Goal: Task Accomplishment & Management: Manage account settings

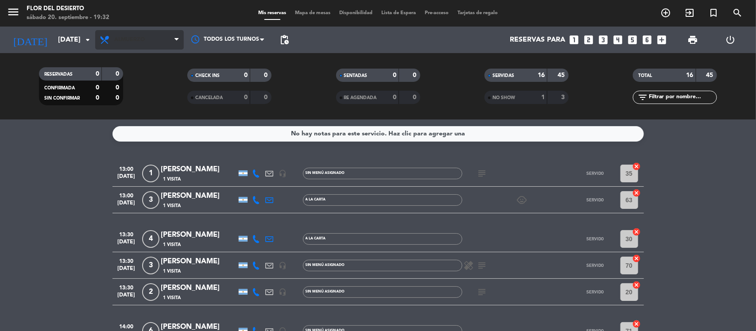
scroll to position [397, 0]
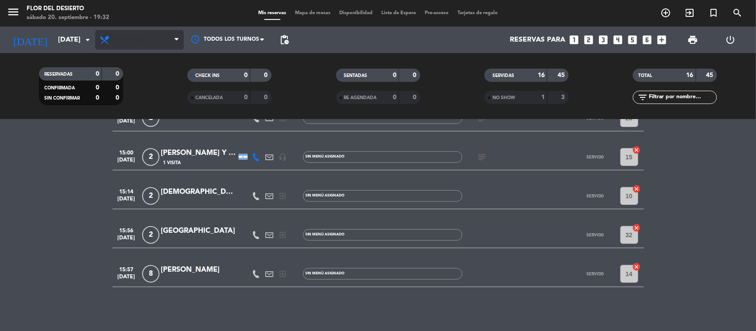
click at [142, 39] on span "Almuerzo" at bounding box center [129, 40] width 31 height 6
click at [128, 94] on div "menu FLOR DEL DESIERTO sábado 20. septiembre - 19:32 Mis reservas Mapa de mesas…" at bounding box center [378, 60] width 756 height 120
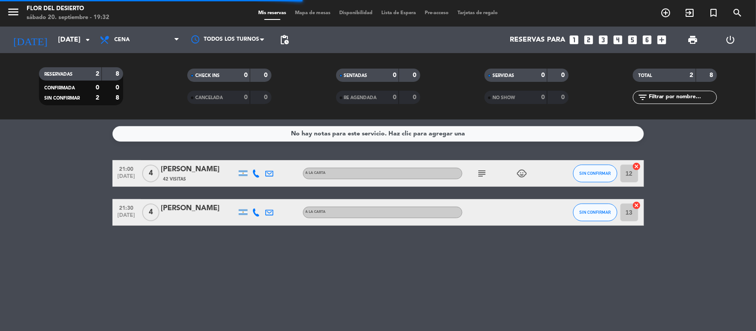
scroll to position [0, 0]
click at [483, 171] on icon "subject" at bounding box center [482, 173] width 11 height 11
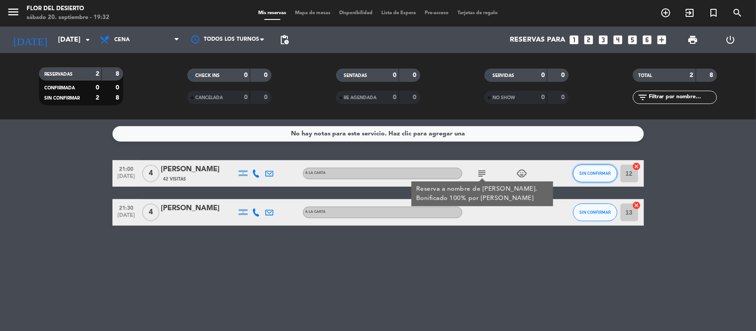
click at [581, 173] on span "SIN CONFIRMAR" at bounding box center [594, 173] width 31 height 5
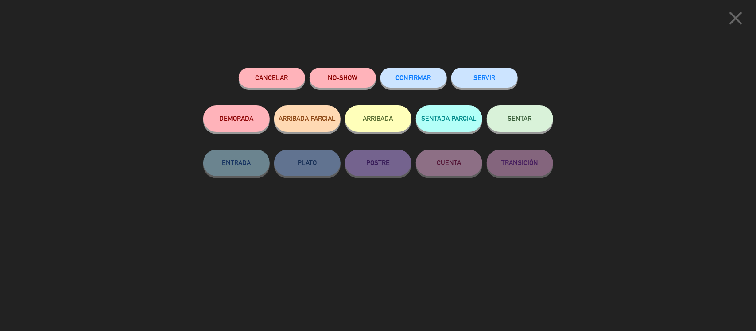
click at [411, 77] on span "CONFIRMAR" at bounding box center [413, 78] width 35 height 8
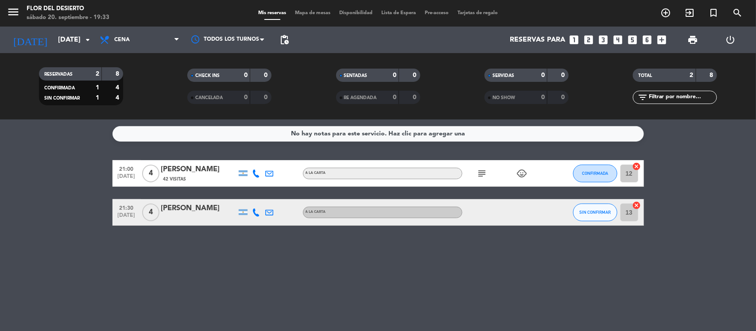
click at [601, 41] on icon "looks_3" at bounding box center [604, 40] width 12 height 12
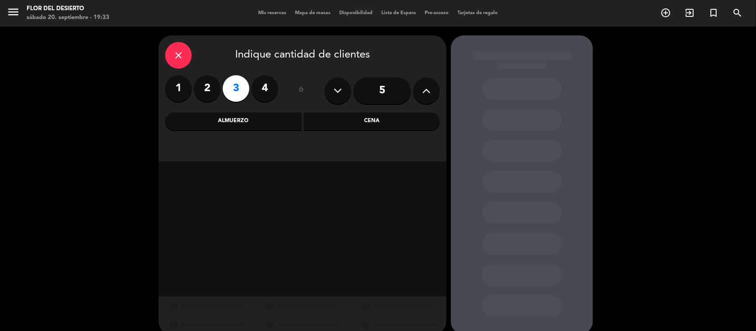
click at [410, 128] on div "Cena" at bounding box center [372, 121] width 136 height 18
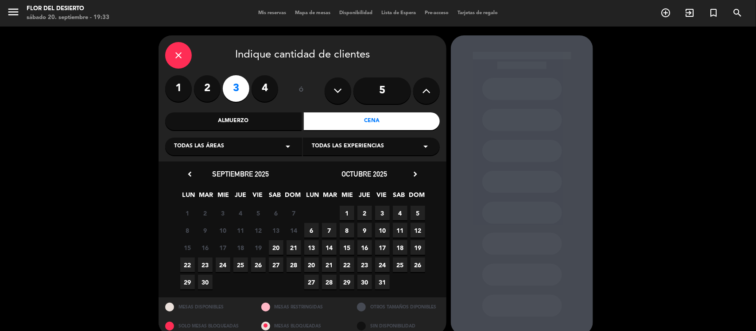
click at [277, 247] on span "20" at bounding box center [276, 247] width 15 height 15
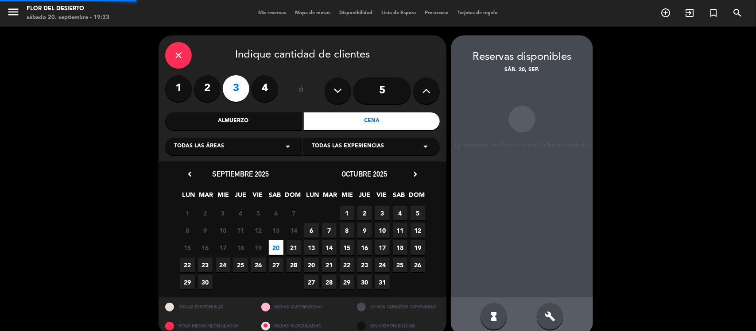
scroll to position [12, 0]
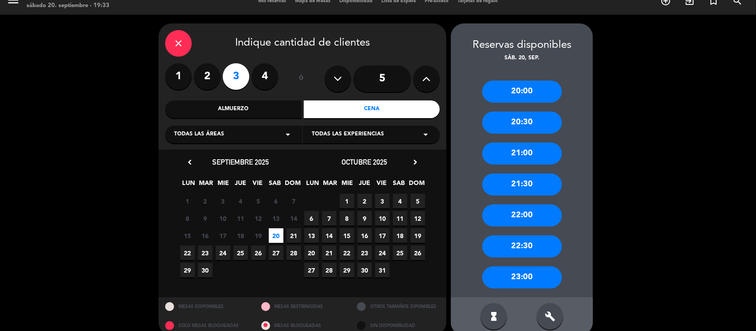
click at [522, 151] on div "21:00" at bounding box center [522, 154] width 80 height 22
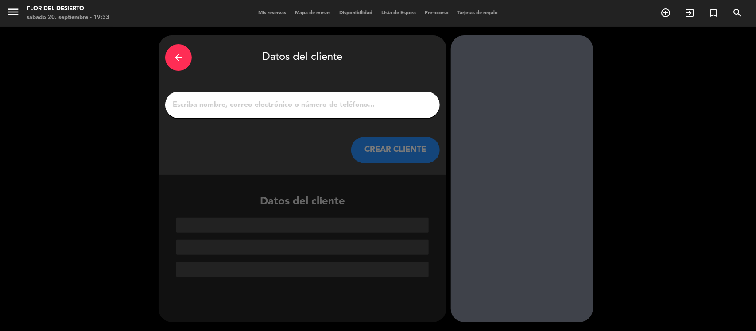
scroll to position [0, 0]
click at [317, 101] on input "1" at bounding box center [302, 105] width 261 height 12
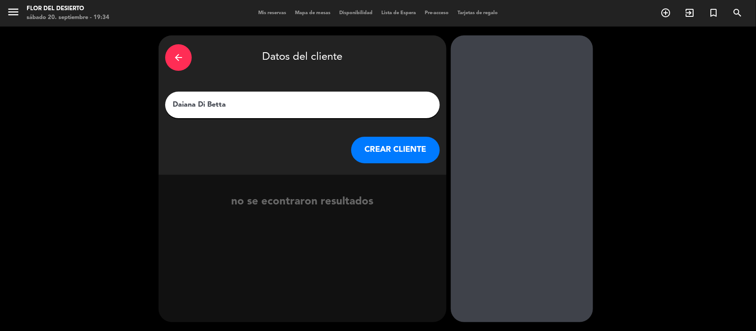
type input "Daiana Di Betta"
click at [394, 152] on button "CREAR CLIENTE" at bounding box center [395, 150] width 89 height 27
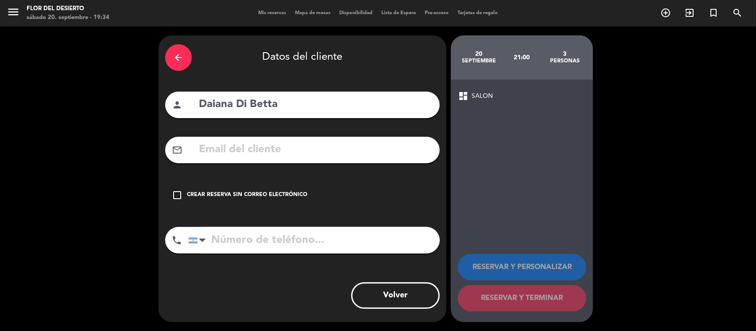
drag, startPoint x: 198, startPoint y: 196, endPoint x: 201, endPoint y: 200, distance: 4.6
click at [198, 196] on div "Crear reserva sin correo electrónico" at bounding box center [247, 195] width 120 height 9
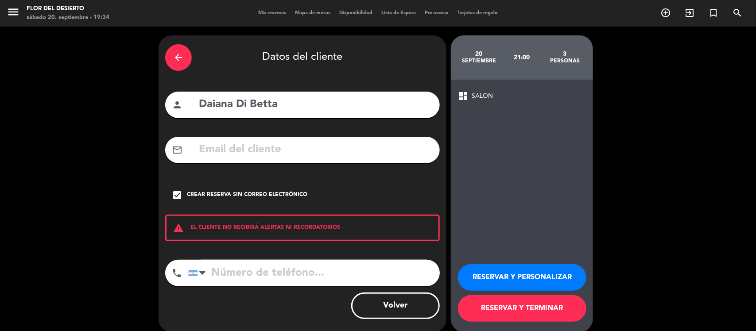
click at [281, 275] on input "tel" at bounding box center [313, 273] width 251 height 27
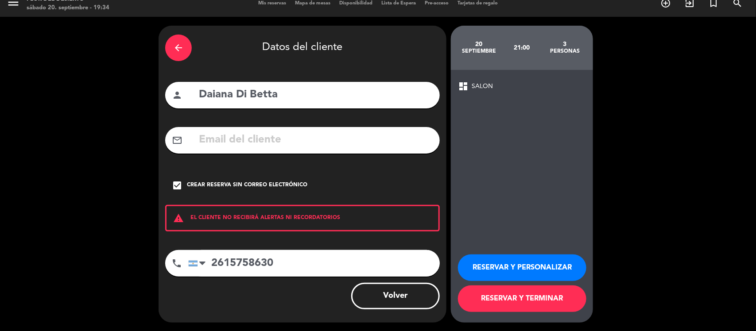
type input "2615758630"
click at [495, 277] on button "RESERVAR Y PERSONALIZAR" at bounding box center [522, 268] width 128 height 27
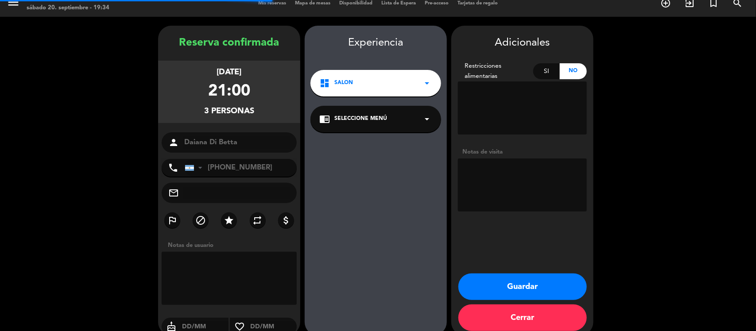
scroll to position [23, 0]
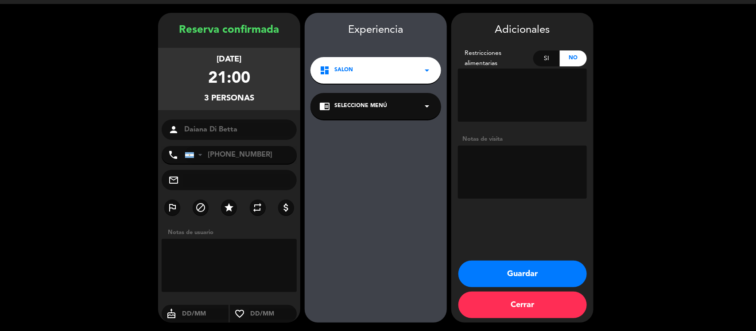
click at [515, 176] on textarea at bounding box center [522, 172] width 129 height 53
drag, startPoint x: 556, startPoint y: 155, endPoint x: 536, endPoint y: 154, distance: 20.4
click at [536, 154] on textarea at bounding box center [522, 172] width 129 height 53
click at [537, 170] on textarea at bounding box center [522, 172] width 129 height 53
type textarea "2 adultos 1 niño cerca de sala de juegos"
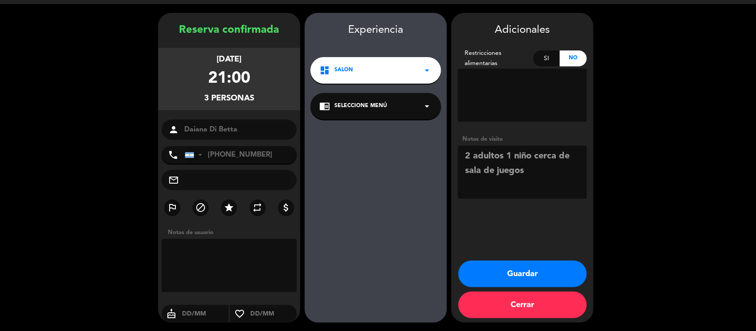
click at [544, 267] on button "Guardar" at bounding box center [522, 274] width 128 height 27
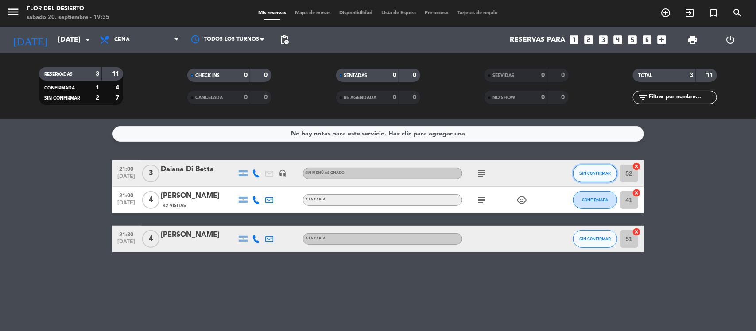
click at [601, 175] on span "SIN CONFIRMAR" at bounding box center [594, 173] width 31 height 5
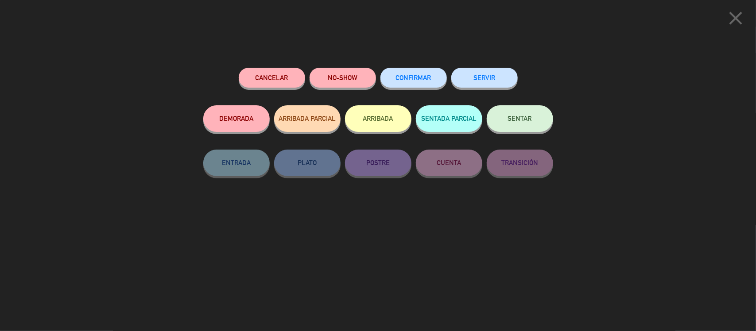
click at [418, 78] on span "CONFIRMAR" at bounding box center [413, 78] width 35 height 8
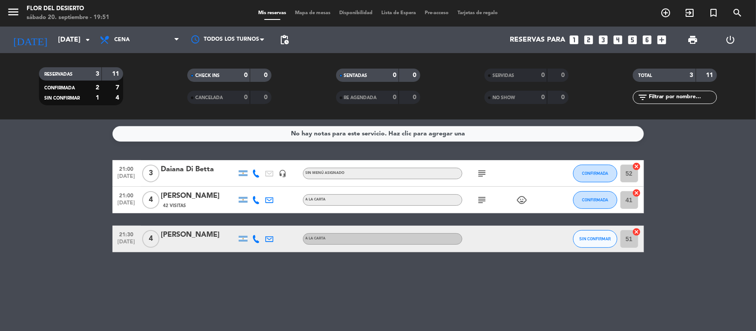
click at [297, 16] on div "Mis reservas Mapa de mesas Disponibilidad Lista de Espera Pre-acceso Tarjetas d…" at bounding box center [378, 13] width 248 height 8
click at [302, 11] on span "Mapa de mesas" at bounding box center [312, 13] width 44 height 5
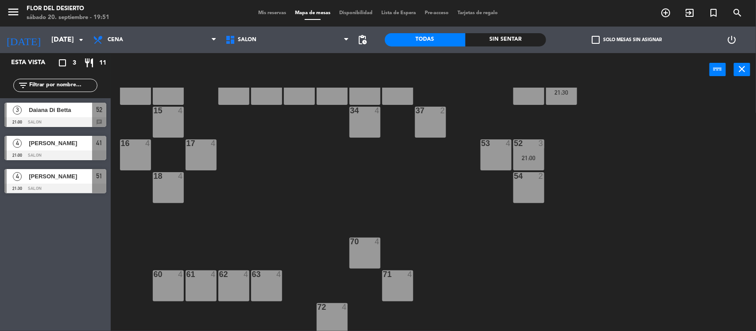
scroll to position [97, 0]
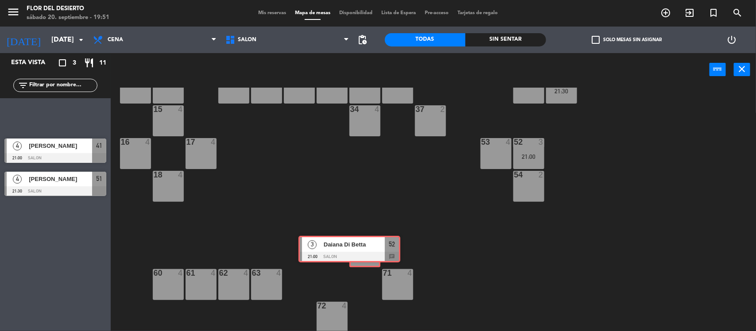
drag, startPoint x: 63, startPoint y: 116, endPoint x: 359, endPoint y: 249, distance: 324.2
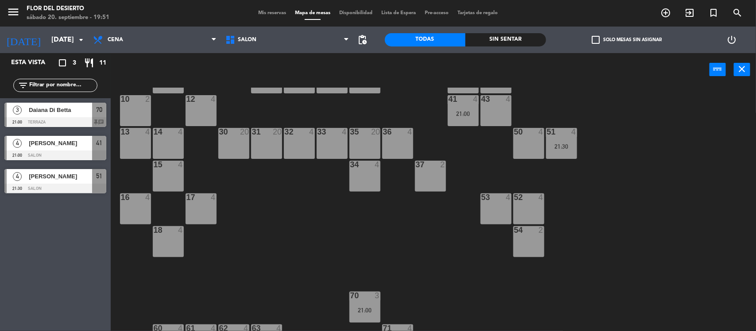
scroll to position [0, 0]
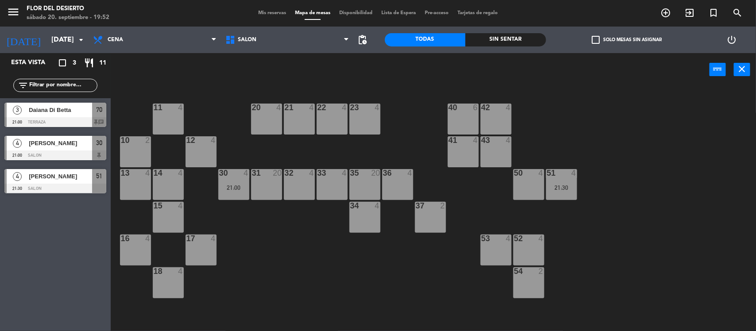
click at [75, 216] on div "Esta vista crop_square 3 restaurant 11 filter_list 3 [PERSON_NAME] Di Betta 21:…" at bounding box center [55, 192] width 111 height 278
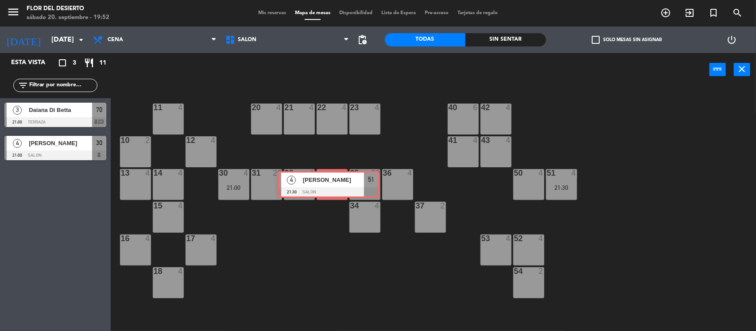
drag, startPoint x: 62, startPoint y: 182, endPoint x: 336, endPoint y: 184, distance: 273.2
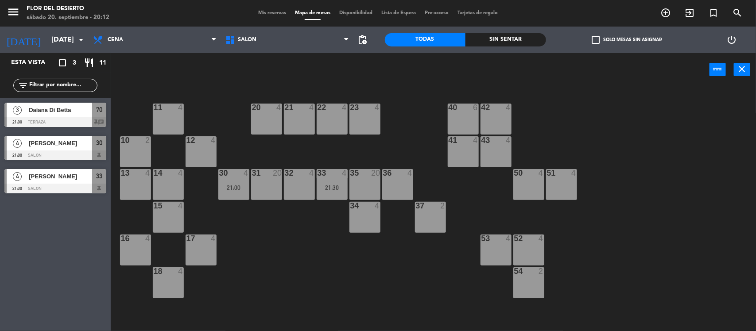
click at [63, 147] on span "[PERSON_NAME]" at bounding box center [60, 143] width 63 height 9
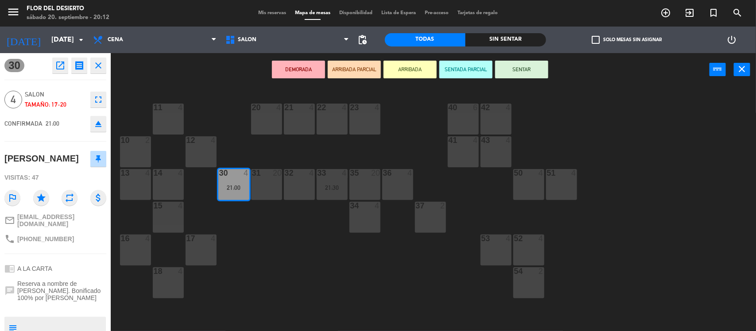
click at [214, 74] on div "DEMORADA ARRIBADA PARCIAL ARRIBADA SENTADA PARCIAL SENTAR power_input close" at bounding box center [410, 70] width 599 height 34
click at [175, 81] on div "DEMORADA ARRIBADA PARCIAL ARRIBADA SENTADA PARCIAL SENTAR power_input close" at bounding box center [410, 70] width 599 height 34
click at [211, 85] on div "DEMORADA ARRIBADA PARCIAL ARRIBADA SENTADA PARCIAL SENTAR power_input close" at bounding box center [410, 70] width 599 height 34
click at [272, 265] on div "11 4 20 4 21 4 22 4 23 4 40 6 42 4 10 2 12 4 41 4 43 4 13 4 14 4 30 4 21:00 31 …" at bounding box center [437, 210] width 638 height 245
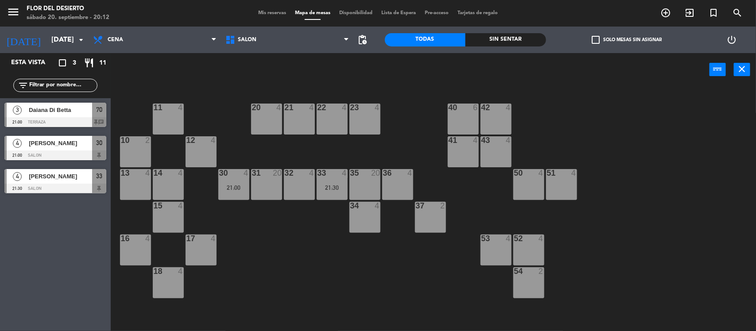
click at [230, 87] on main "11 4 20 4 21 4 22 4 23 4 40 6 42 4 10 2 12 4 41 4 43 4 13 4 14 4 30 4 21:00 31 …" at bounding box center [433, 206] width 645 height 252
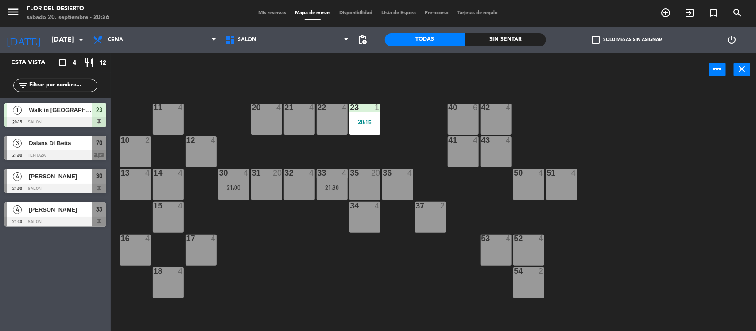
click at [274, 118] on div "20 4" at bounding box center [266, 119] width 31 height 31
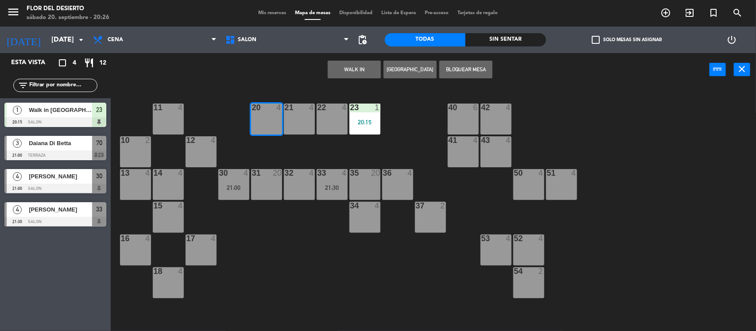
click at [346, 68] on button "WALK IN" at bounding box center [354, 70] width 53 height 18
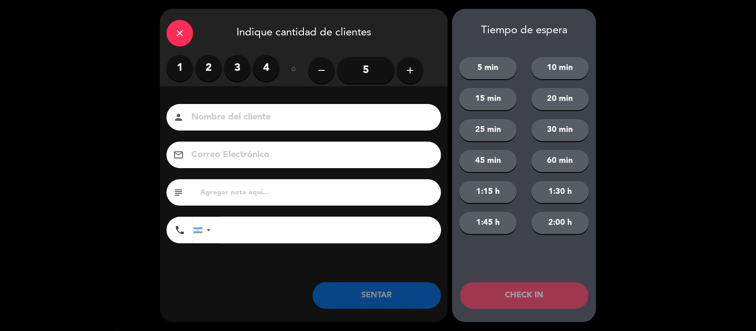
click at [213, 68] on label "2" at bounding box center [208, 68] width 27 height 27
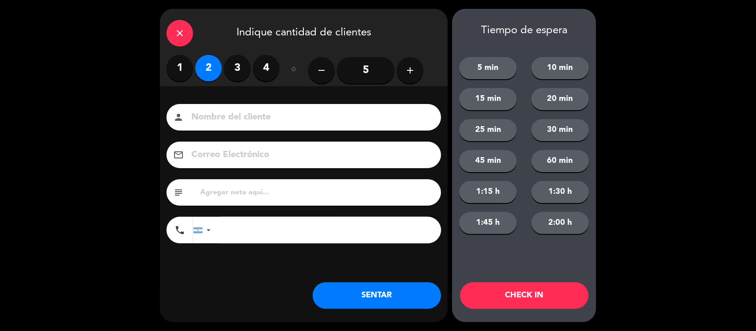
click at [248, 120] on input at bounding box center [309, 117] width 239 height 15
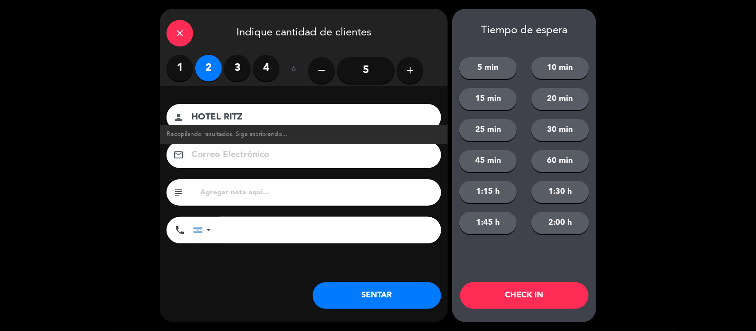
type input "HOTEL RITZ"
click at [368, 295] on button "SENTAR" at bounding box center [377, 295] width 128 height 27
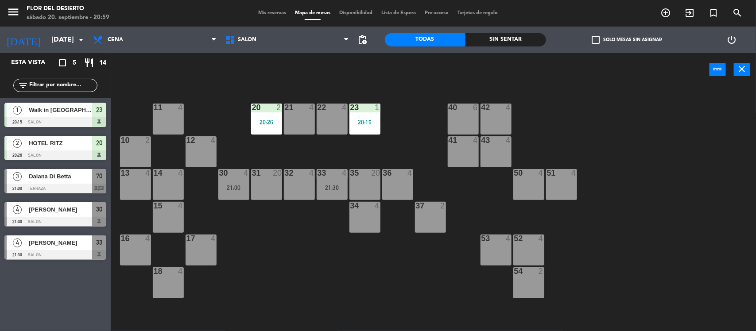
click at [66, 180] on span "Daiana Di Betta" at bounding box center [60, 176] width 63 height 9
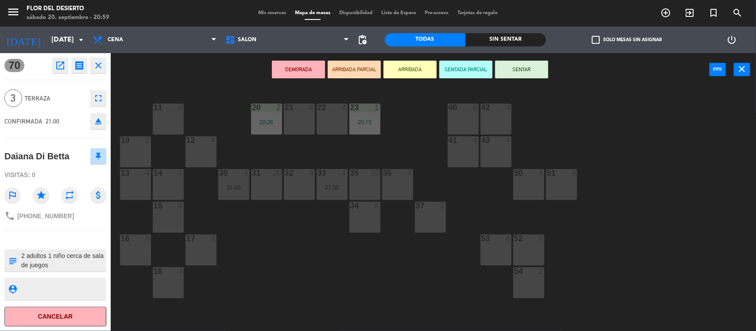
click at [521, 63] on button "SENTAR" at bounding box center [521, 70] width 53 height 18
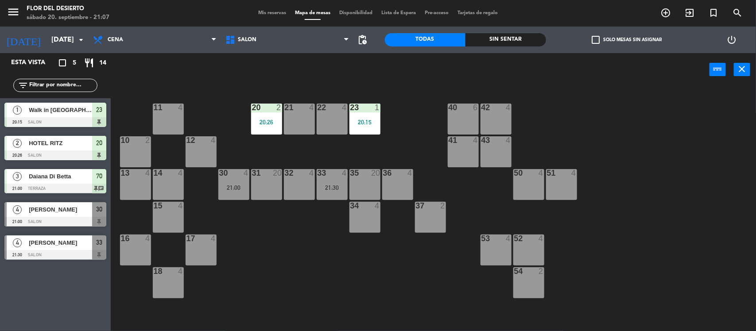
click at [67, 179] on span "Daiana Di Betta" at bounding box center [60, 176] width 63 height 9
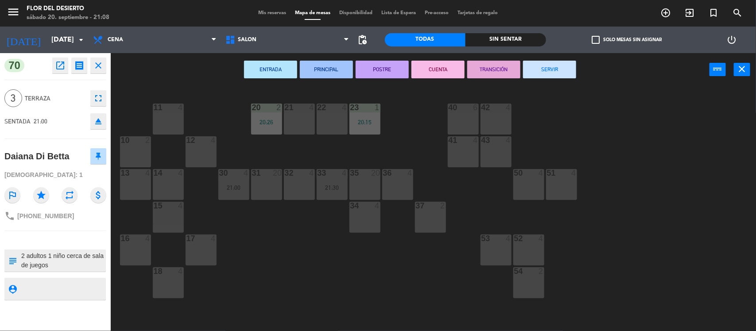
drag, startPoint x: 70, startPoint y: 154, endPoint x: 0, endPoint y: 157, distance: 70.0
click at [0, 157] on div "70 open_in_new receipt 9:00 PM [DATE] 3 personas [PERSON_NAME] Di Betta Mesa 70…" at bounding box center [55, 192] width 111 height 278
copy div "Daiana Di Betta"
click at [264, 71] on button "ENTRADA" at bounding box center [270, 70] width 53 height 18
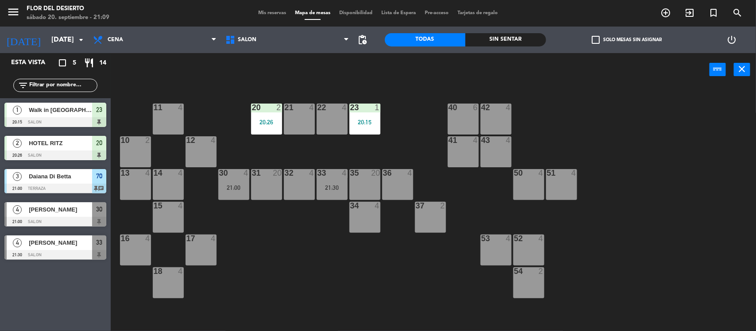
click at [66, 182] on div "Daiana Di Betta" at bounding box center [60, 176] width 64 height 15
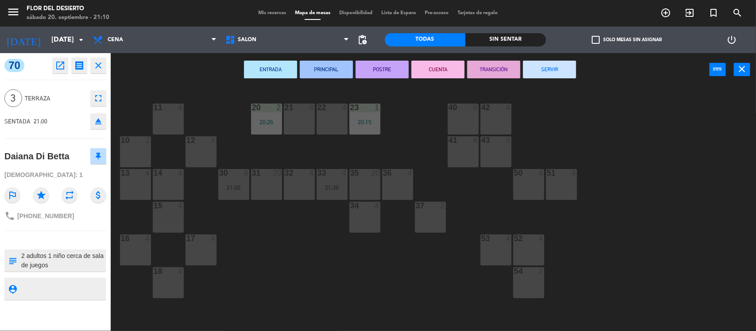
click at [481, 71] on button "TRANSICIÓN" at bounding box center [493, 70] width 53 height 18
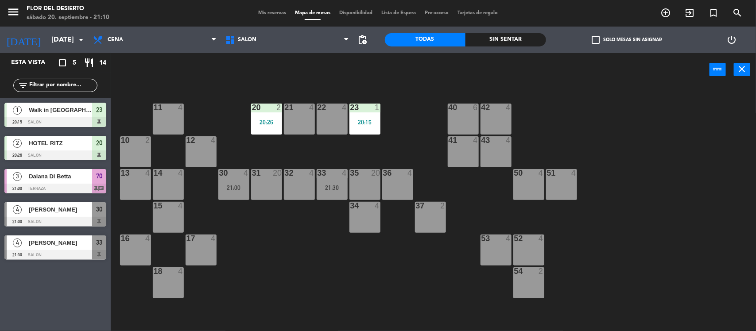
click at [71, 176] on span "Daiana Di Betta" at bounding box center [60, 176] width 63 height 9
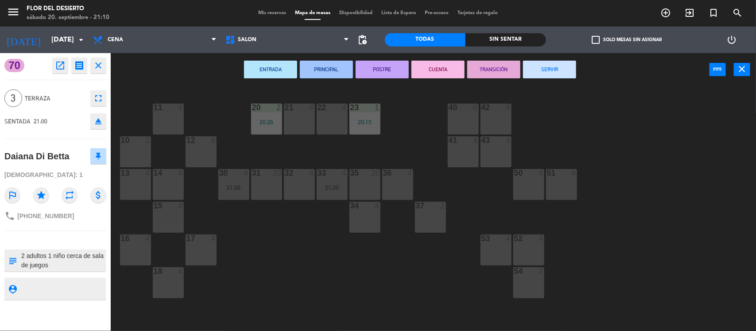
click at [328, 69] on button "PRINCIPAL" at bounding box center [326, 70] width 53 height 18
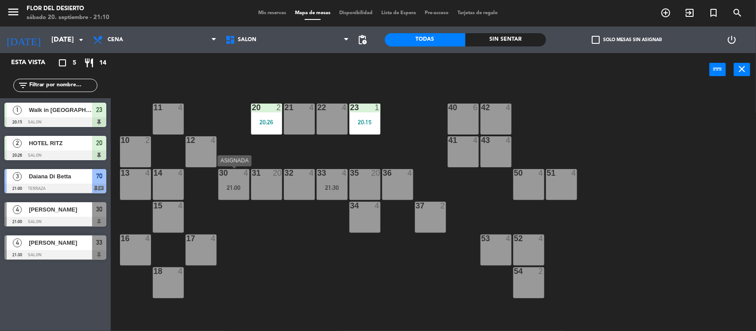
click at [232, 178] on div "30 4 21:00" at bounding box center [233, 184] width 31 height 31
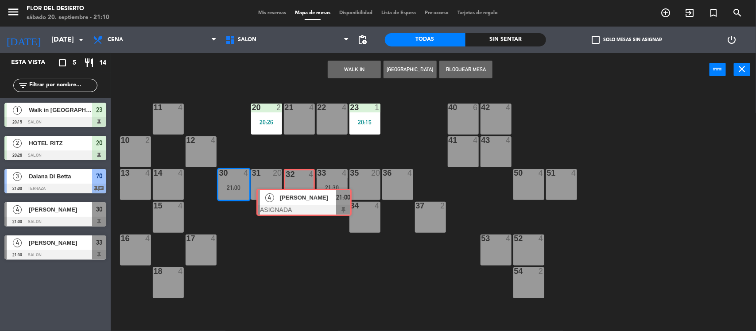
drag, startPoint x: 260, startPoint y: 208, endPoint x: 296, endPoint y: 192, distance: 39.4
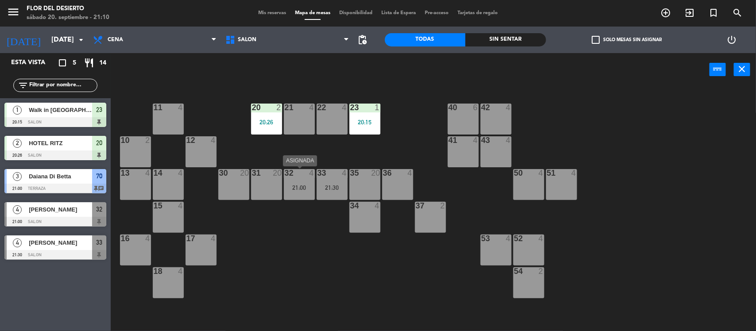
click at [304, 185] on div "21:00" at bounding box center [299, 188] width 31 height 6
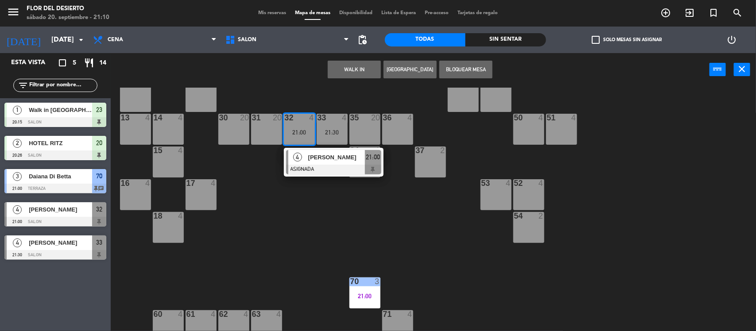
scroll to position [97, 0]
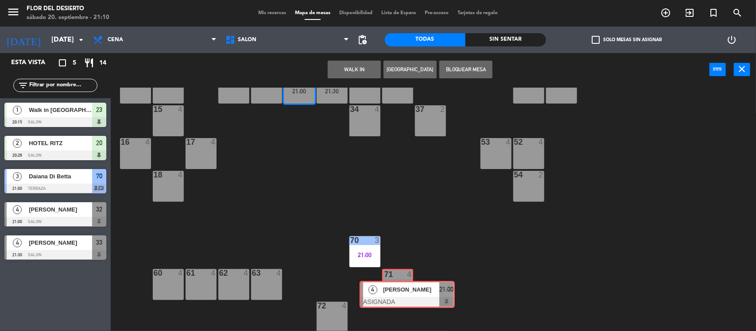
drag, startPoint x: 333, startPoint y: 117, endPoint x: 406, endPoint y: 290, distance: 187.7
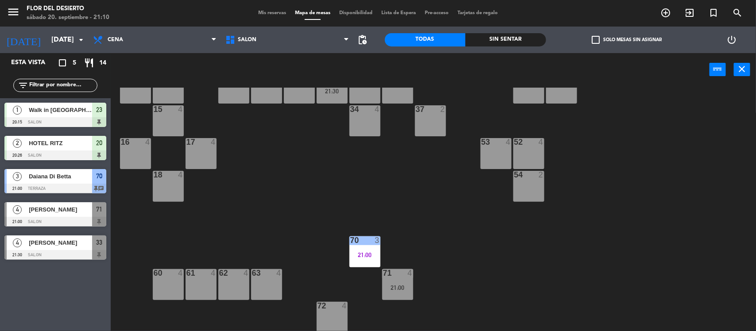
click at [351, 239] on div "70" at bounding box center [350, 240] width 0 height 8
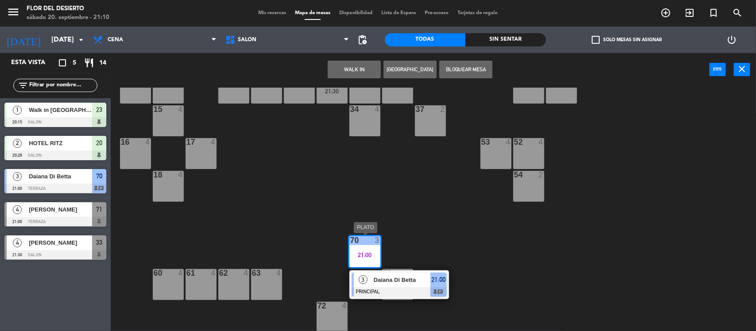
click at [417, 282] on span "Daiana Di Betta" at bounding box center [402, 279] width 57 height 9
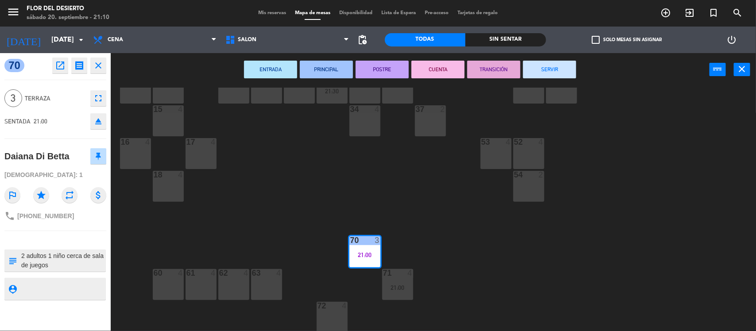
click at [452, 199] on div "11 4 20 2 20:26 21 4 22 4 23 1 20:15 40 6 42 4 10 2 12 4 41 4 43 4 13 4 14 4 30…" at bounding box center [437, 210] width 638 height 245
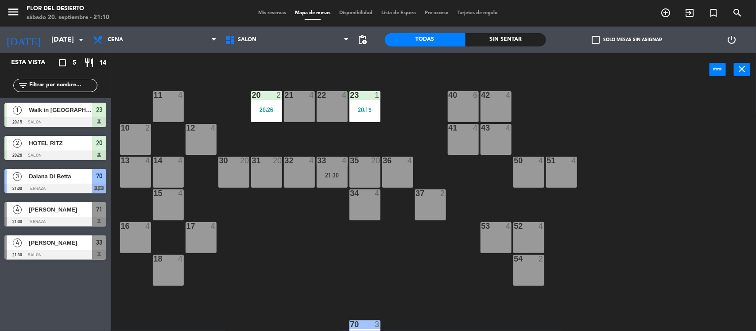
scroll to position [0, 0]
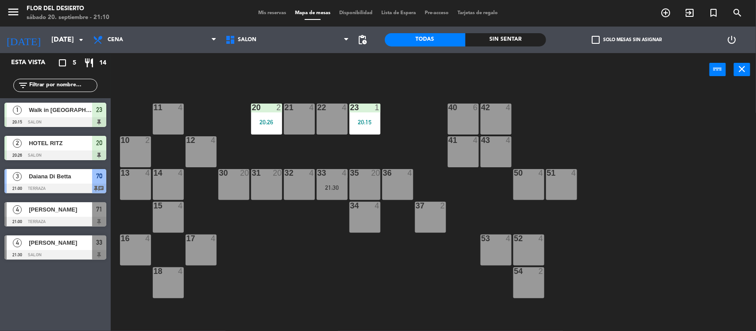
click at [227, 182] on div "30 20" at bounding box center [233, 184] width 31 height 31
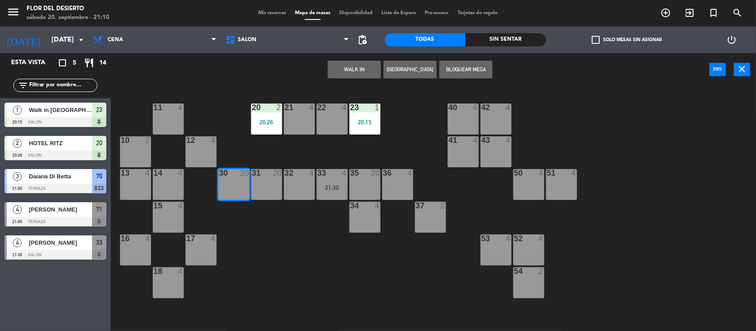
click at [353, 72] on button "WALK IN" at bounding box center [354, 70] width 53 height 18
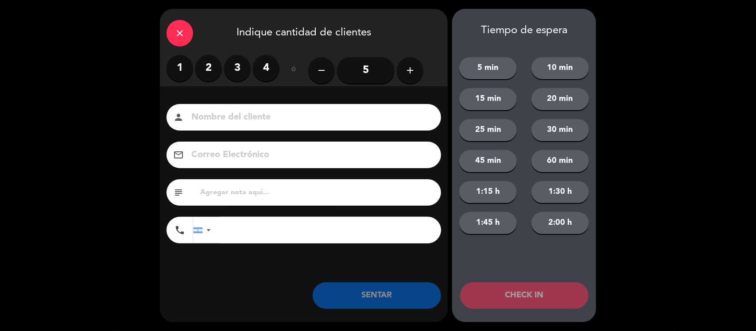
click at [261, 63] on label "4" at bounding box center [266, 68] width 27 height 27
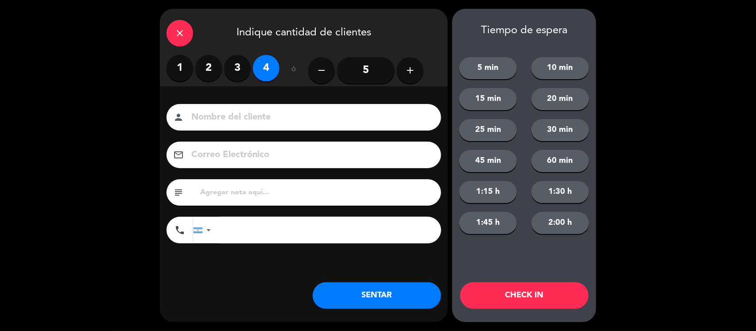
click at [280, 116] on input at bounding box center [309, 117] width 239 height 15
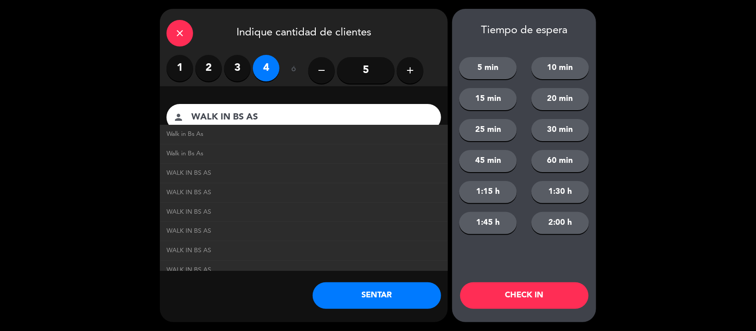
type input "WALK IN BS AS"
click at [292, 96] on div "Nombre del cliente person WALK IN [GEOGRAPHIC_DATA] AS Walk in Bs As Walk in Bs…" at bounding box center [304, 188] width 288 height 204
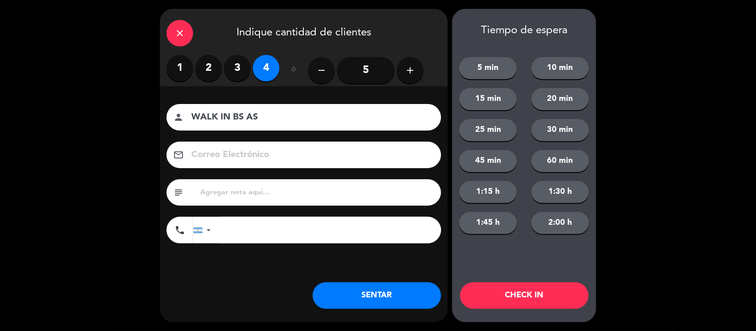
click at [258, 188] on input "text" at bounding box center [316, 192] width 235 height 12
type input "PRIMER VISITA SIN RECOMENDACION,LES OFRECI VARIAS OPCIONES DE COMIDA"
click at [395, 289] on button "SENTAR" at bounding box center [377, 295] width 128 height 27
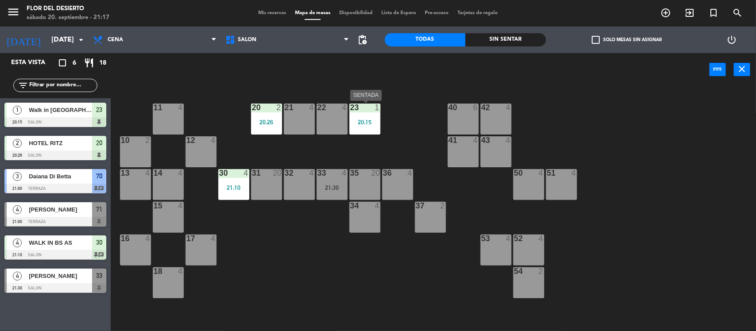
click at [362, 111] on div at bounding box center [364, 108] width 15 height 8
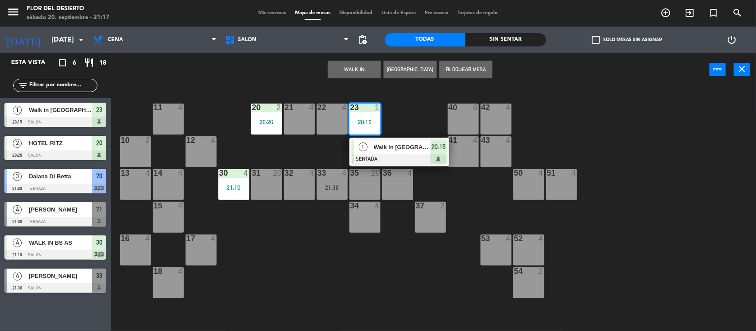
click at [399, 147] on span "Walk in [GEOGRAPHIC_DATA]" at bounding box center [402, 147] width 57 height 9
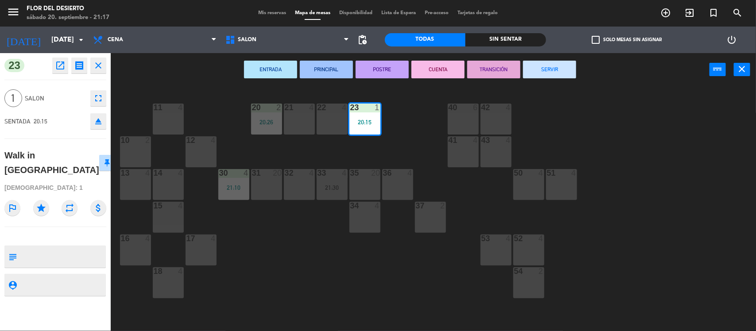
click at [558, 71] on button "SERVIR" at bounding box center [549, 70] width 53 height 18
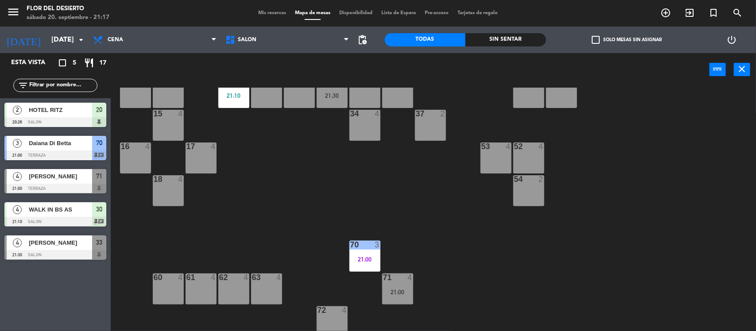
scroll to position [97, 0]
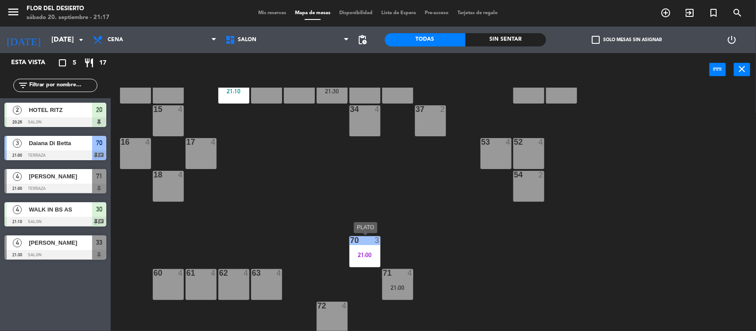
click at [355, 255] on div "21:00" at bounding box center [364, 255] width 31 height 6
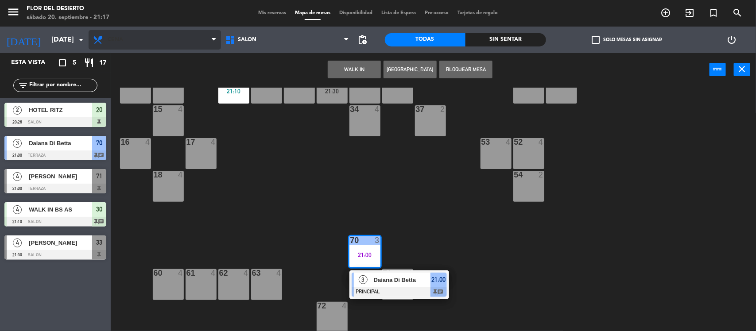
click at [125, 44] on span "Cena" at bounding box center [155, 39] width 132 height 19
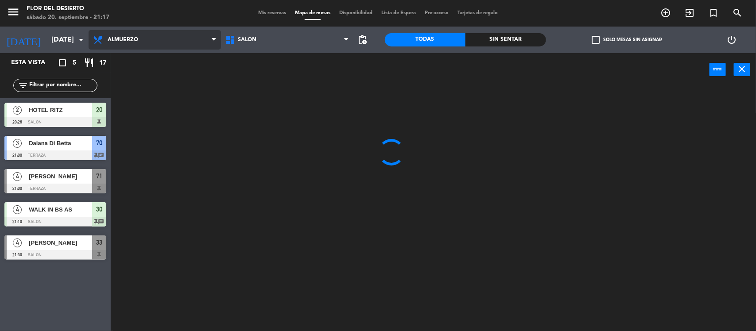
scroll to position [0, 0]
click at [134, 58] on ng-component "menu FLOR DEL DESIERTO sábado 20. septiembre - 21:17 Mis reservas Mapa de mesas…" at bounding box center [378, 166] width 756 height 332
click at [47, 40] on input "[DATE]" at bounding box center [93, 39] width 93 height 17
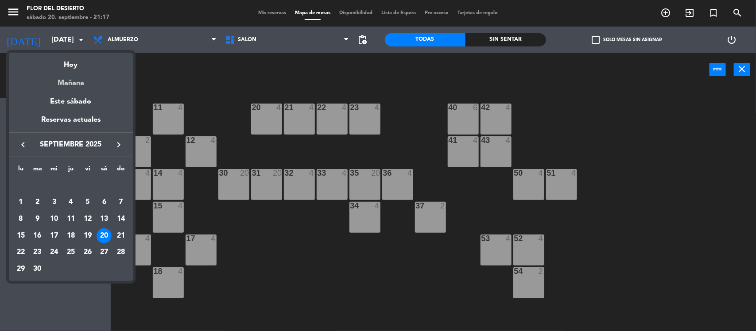
click at [82, 81] on div "Mañana" at bounding box center [71, 80] width 124 height 18
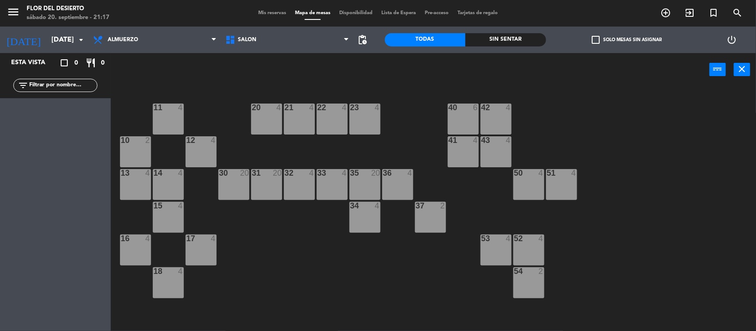
type input "[DATE]"
click at [271, 119] on div "20 4" at bounding box center [266, 119] width 31 height 31
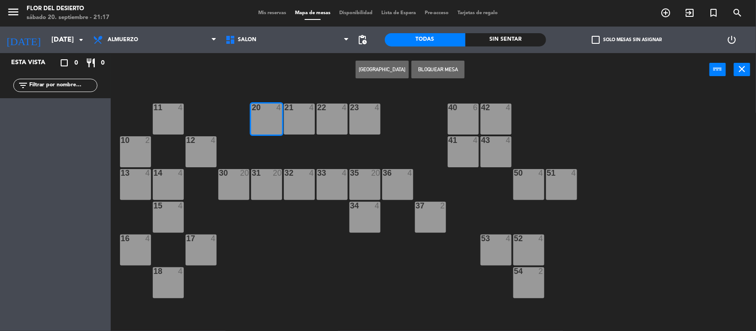
click at [385, 69] on button "[GEOGRAPHIC_DATA]" at bounding box center [382, 70] width 53 height 18
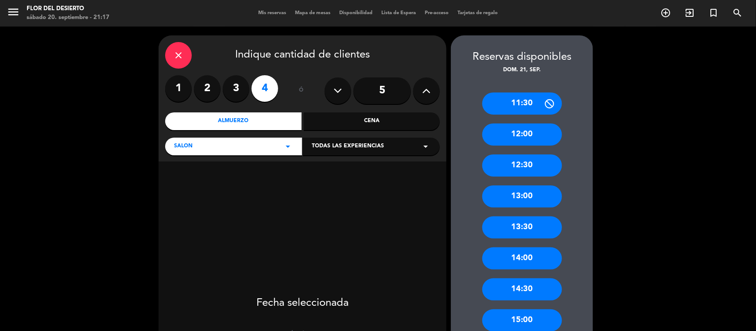
click at [206, 94] on label "2" at bounding box center [207, 88] width 27 height 27
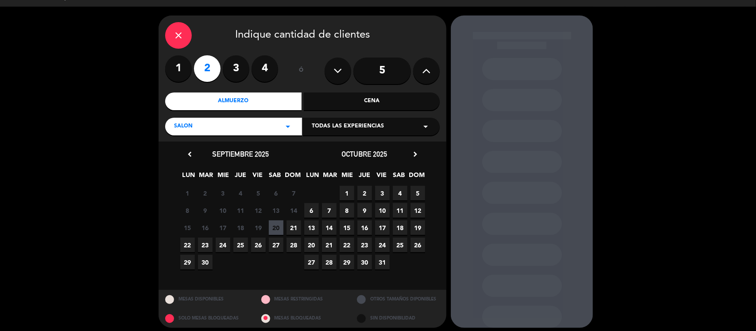
scroll to position [25, 0]
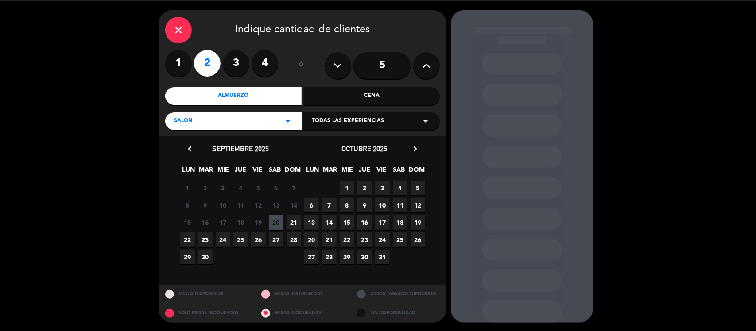
click at [301, 226] on div "15 16 17 18 19 20 21" at bounding box center [240, 222] width 124 height 17
click at [299, 227] on span "21" at bounding box center [293, 222] width 15 height 15
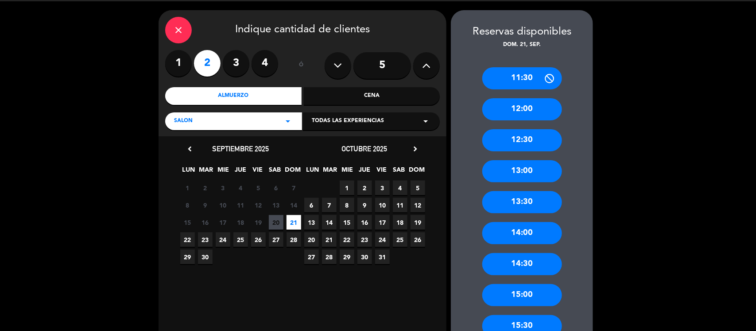
click at [533, 204] on div "13:30" at bounding box center [522, 202] width 80 height 22
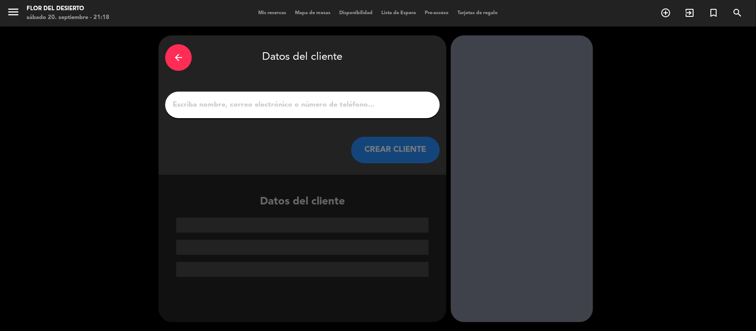
click at [340, 99] on input "1" at bounding box center [302, 105] width 261 height 12
type input "m"
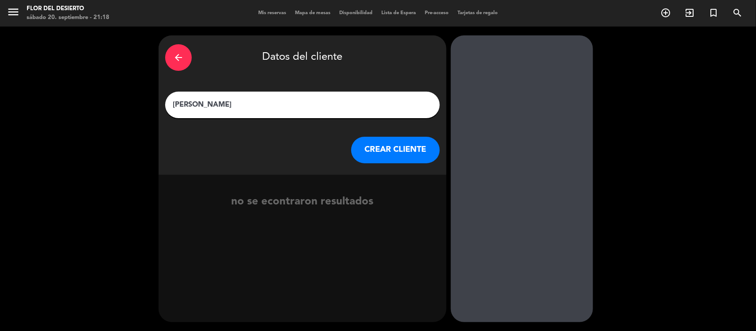
type input "[PERSON_NAME]"
click at [372, 144] on button "CREAR CLIENTE" at bounding box center [395, 150] width 89 height 27
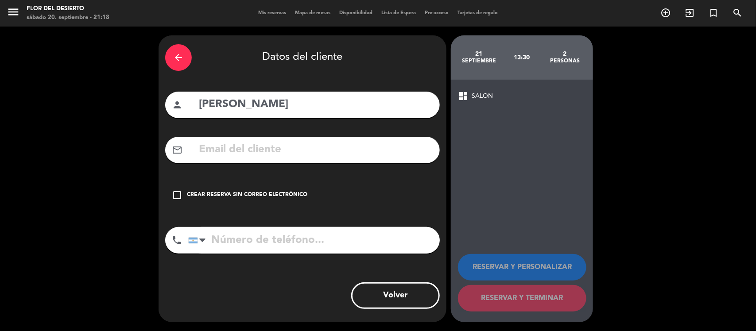
click at [256, 193] on div "Crear reserva sin correo electrónico" at bounding box center [247, 195] width 120 height 9
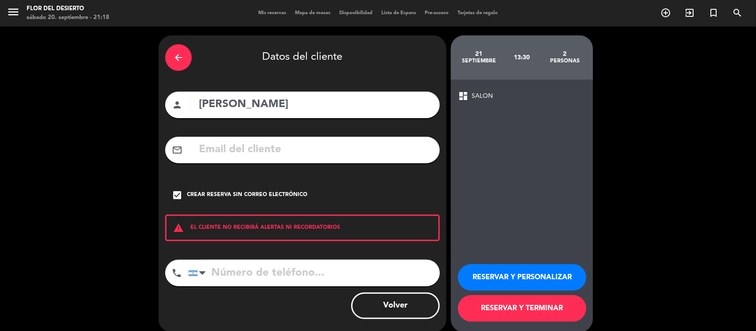
click at [341, 274] on input "tel" at bounding box center [313, 273] width 251 height 27
type input "2616274399"
click at [521, 280] on button "RESERVAR Y PERSONALIZAR" at bounding box center [522, 277] width 128 height 27
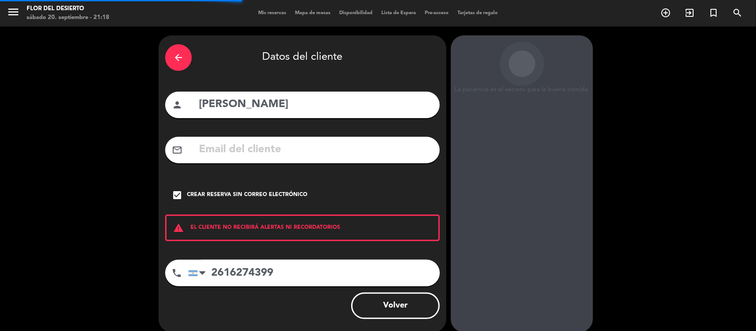
scroll to position [23, 0]
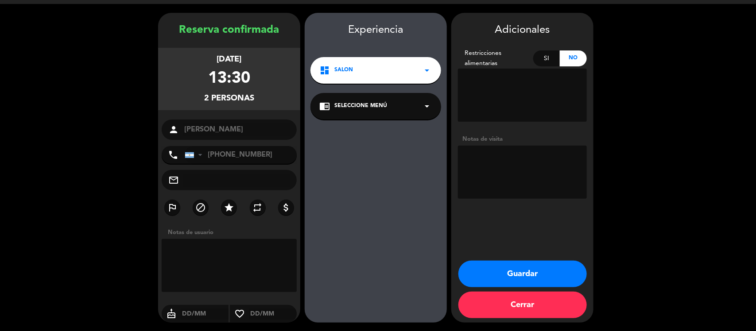
click at [518, 162] on textarea at bounding box center [522, 172] width 129 height 53
type textarea "vienen por el manso menu"
click at [530, 279] on button "Guardar" at bounding box center [522, 274] width 128 height 27
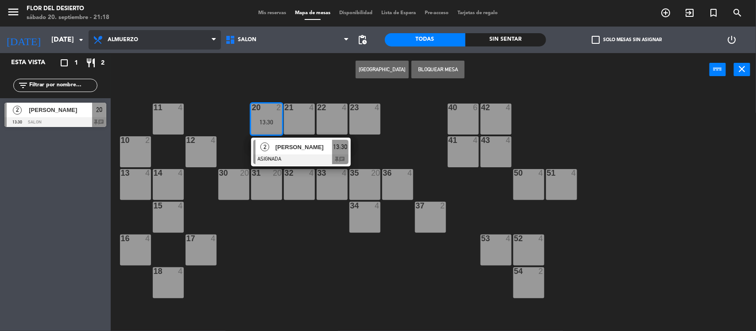
click at [124, 40] on span "Almuerzo" at bounding box center [123, 40] width 31 height 6
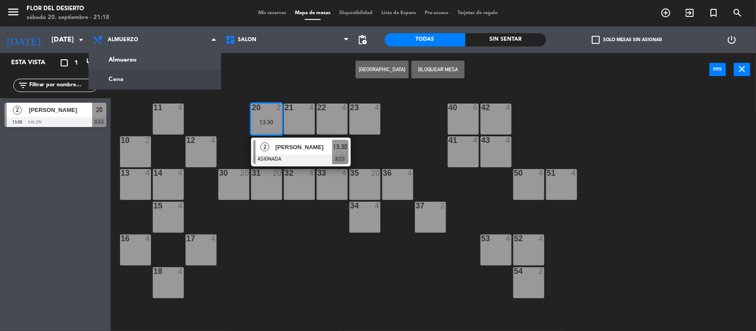
click at [136, 72] on ng-component "menu FLOR DEL DESIERTO sábado 20. septiembre - 21:18 Mis reservas Mapa de mesas…" at bounding box center [378, 166] width 756 height 332
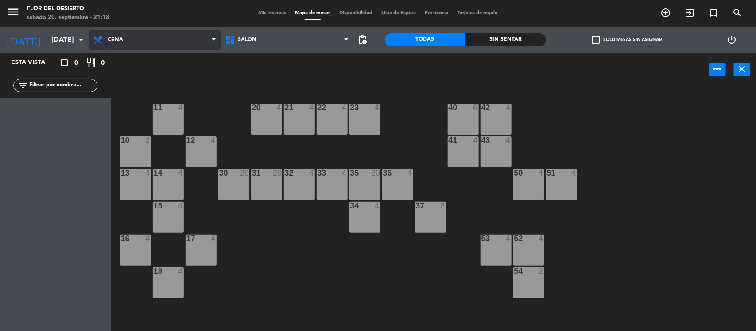
click at [120, 44] on span "Cena" at bounding box center [155, 39] width 132 height 19
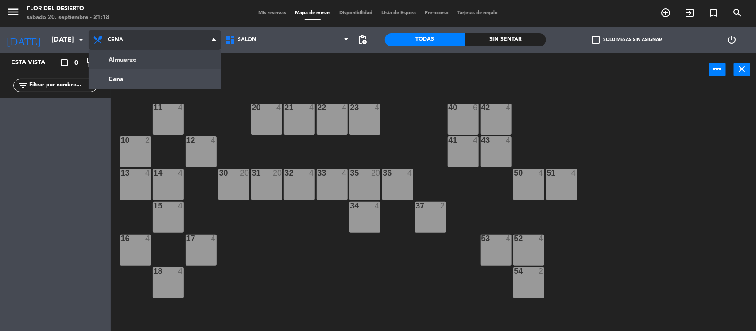
click at [137, 60] on ng-component "menu FLOR DEL DESIERTO sábado 20. septiembre - 21:18 Mis reservas Mapa de mesas…" at bounding box center [378, 166] width 756 height 332
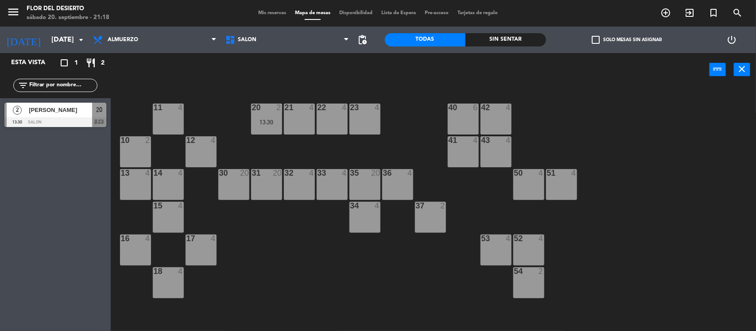
click at [72, 118] on div at bounding box center [55, 122] width 102 height 10
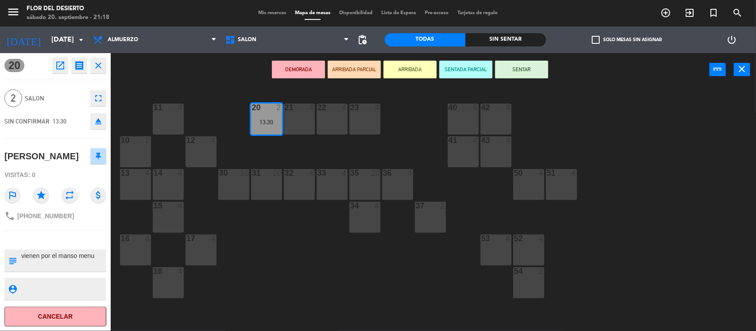
click at [63, 63] on icon "open_in_new" at bounding box center [60, 65] width 11 height 11
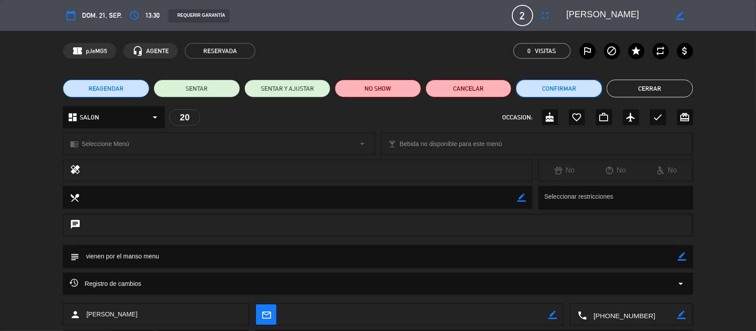
click at [550, 95] on button "Confirmar" at bounding box center [559, 89] width 86 height 18
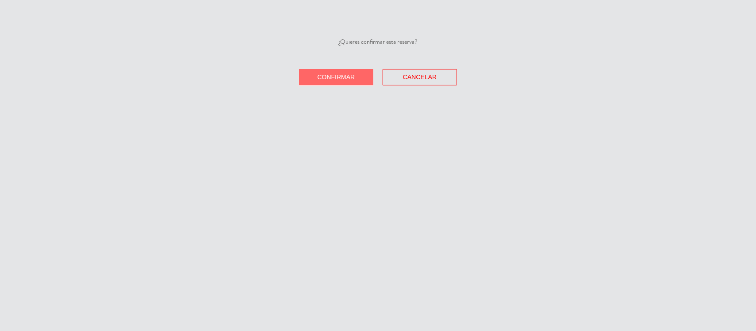
click at [360, 78] on button "Confirmar" at bounding box center [336, 77] width 74 height 16
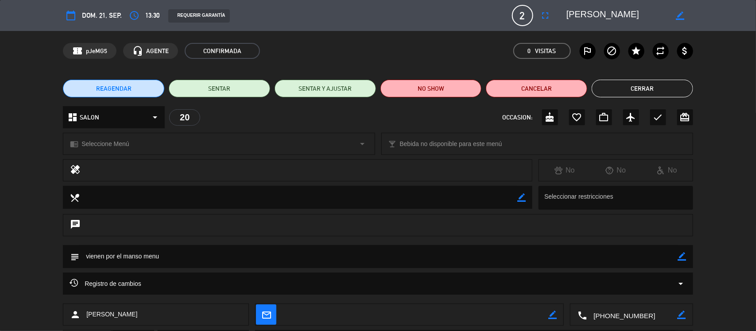
click at [644, 89] on button "Cerrar" at bounding box center [641, 89] width 101 height 18
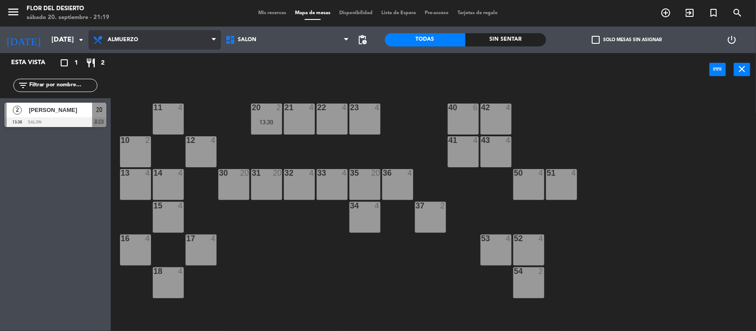
click at [119, 41] on span "Almuerzo" at bounding box center [123, 40] width 31 height 6
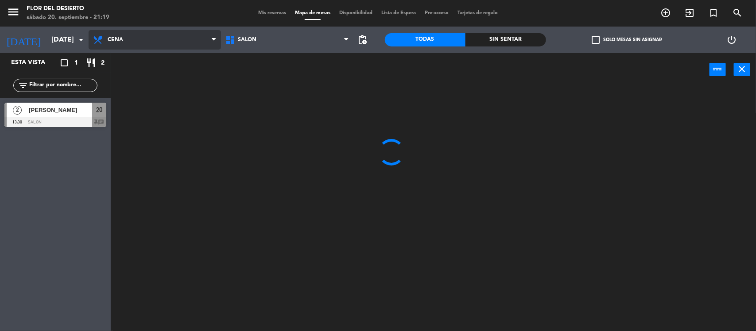
click at [131, 85] on ng-component "menu FLOR DEL DESIERTO sábado 20. septiembre - 21:19 Mis reservas Mapa de mesas…" at bounding box center [378, 166] width 756 height 332
click at [62, 35] on input "[DATE]" at bounding box center [93, 39] width 93 height 17
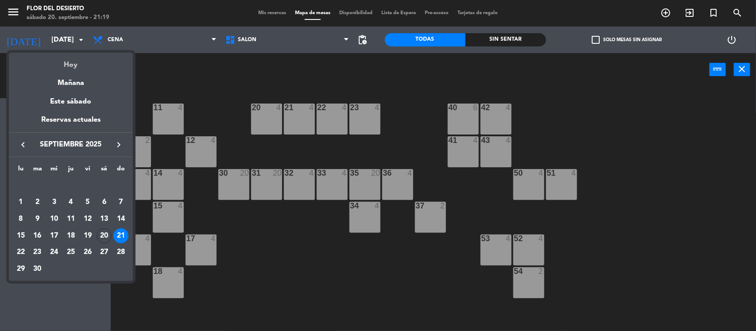
click at [67, 58] on div "Hoy" at bounding box center [71, 62] width 124 height 18
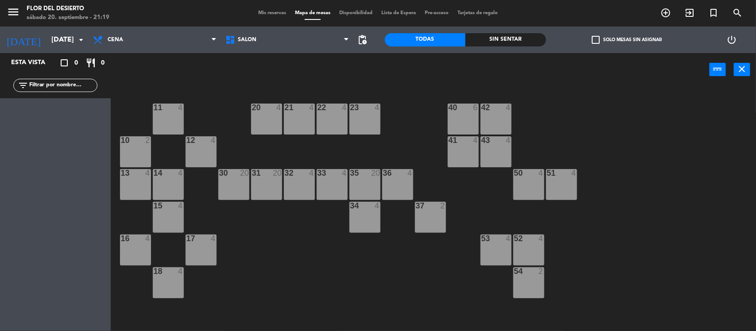
type input "[DATE]"
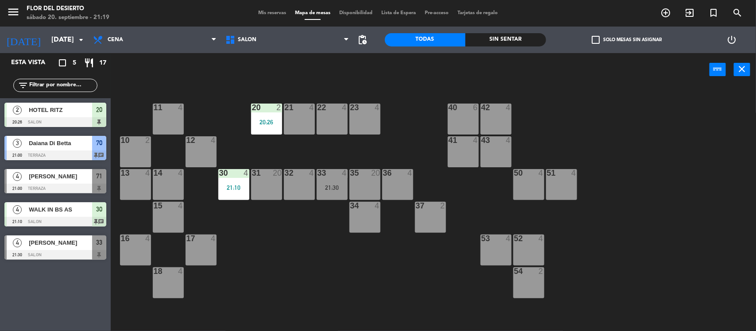
click at [325, 123] on div "22 4" at bounding box center [332, 119] width 31 height 31
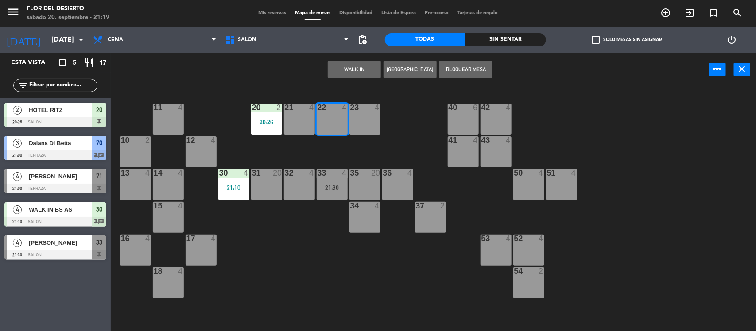
click at [364, 72] on button "WALK IN" at bounding box center [354, 70] width 53 height 18
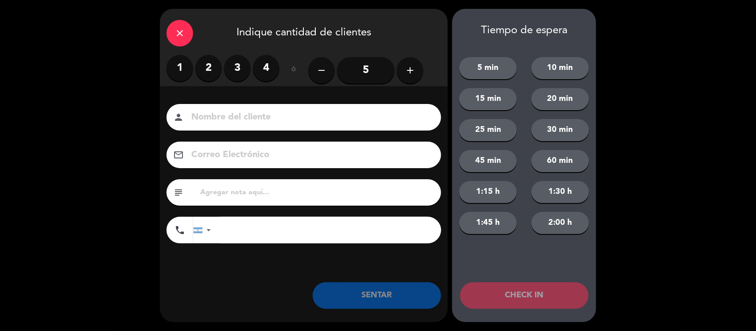
drag, startPoint x: 211, startPoint y: 71, endPoint x: 244, endPoint y: 105, distance: 47.6
click at [211, 72] on label "2" at bounding box center [208, 68] width 27 height 27
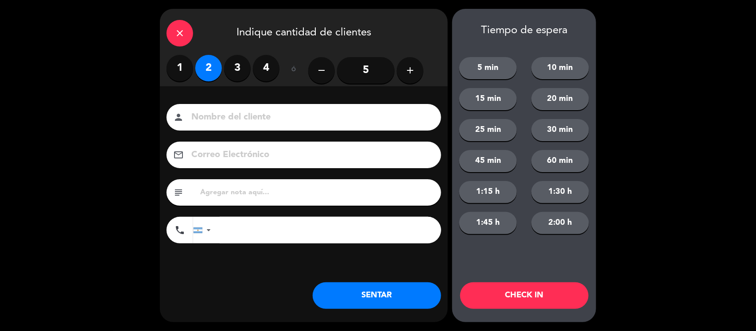
click at [244, 106] on div "person" at bounding box center [303, 117] width 274 height 27
click at [243, 111] on input at bounding box center [309, 117] width 239 height 15
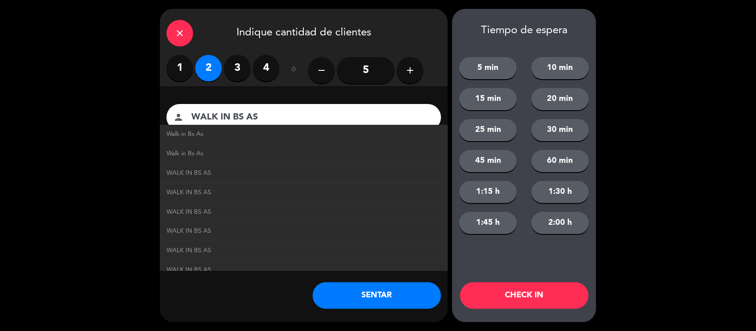
click at [219, 136] on link "Walk in Bs As" at bounding box center [303, 134] width 274 height 10
type input "Walk in Bs As"
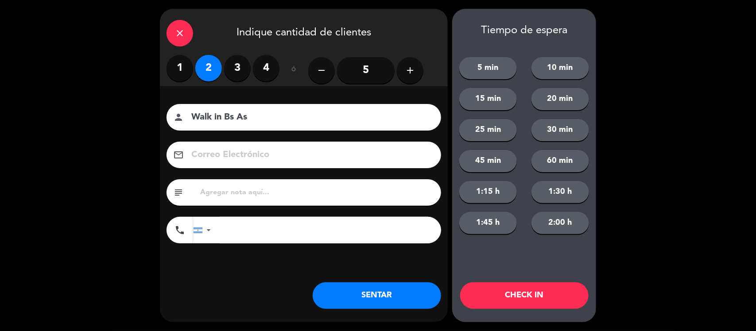
click at [410, 293] on button "SENTAR" at bounding box center [377, 295] width 128 height 27
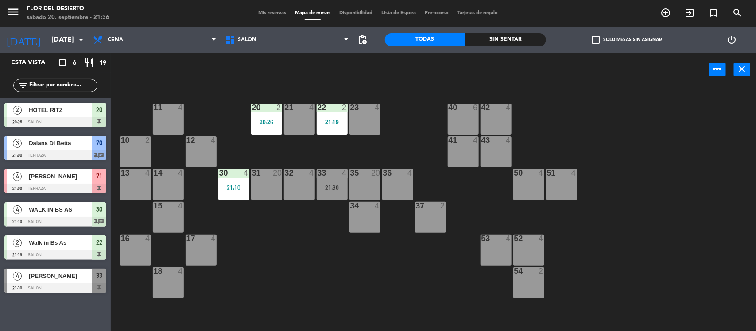
click at [361, 189] on div "35 20" at bounding box center [364, 184] width 31 height 31
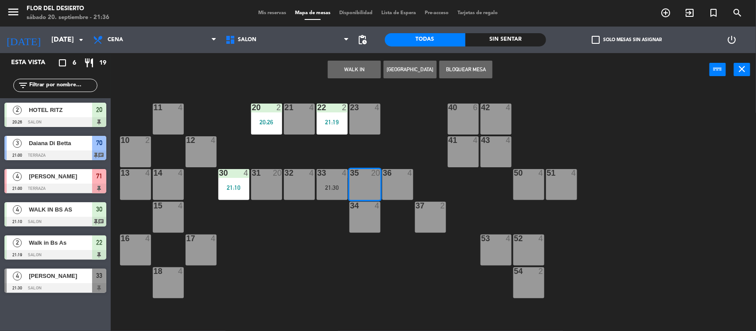
drag, startPoint x: 383, startPoint y: 239, endPoint x: 368, endPoint y: 212, distance: 31.3
click at [383, 240] on div "11 4 20 2 20:26 21 4 22 2 21:19 23 4 40 6 42 4 10 2 12 4 41 4 43 4 13 4 14 4 30…" at bounding box center [437, 210] width 638 height 245
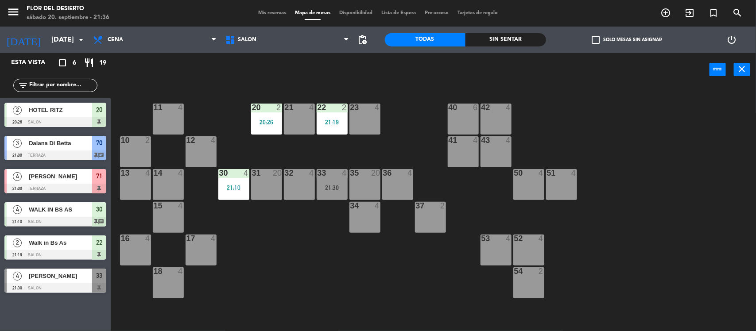
click at [368, 209] on div "34 4" at bounding box center [364, 206] width 31 height 9
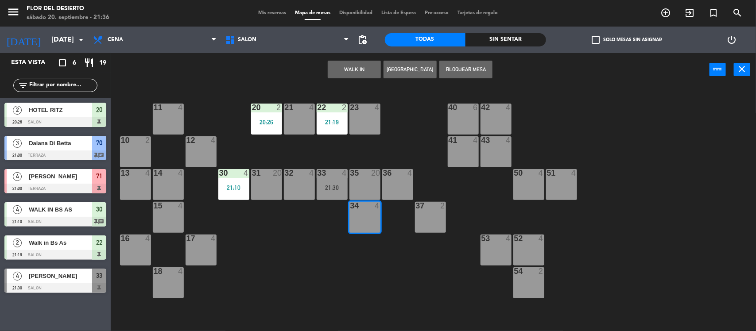
click at [350, 74] on button "WALK IN" at bounding box center [354, 70] width 53 height 18
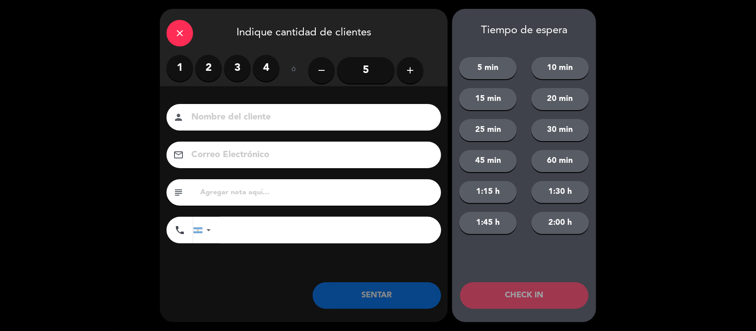
click at [206, 64] on label "2" at bounding box center [208, 68] width 27 height 27
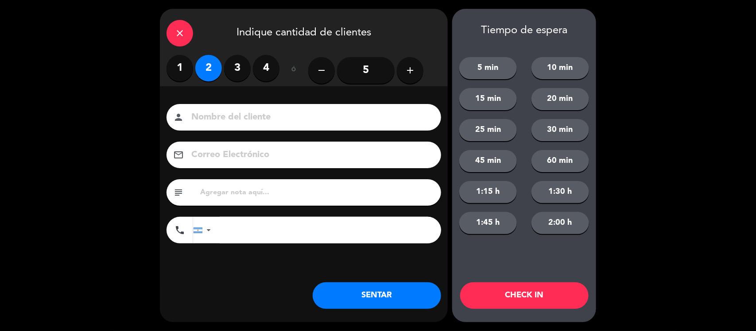
click at [244, 116] on input at bounding box center [309, 117] width 239 height 15
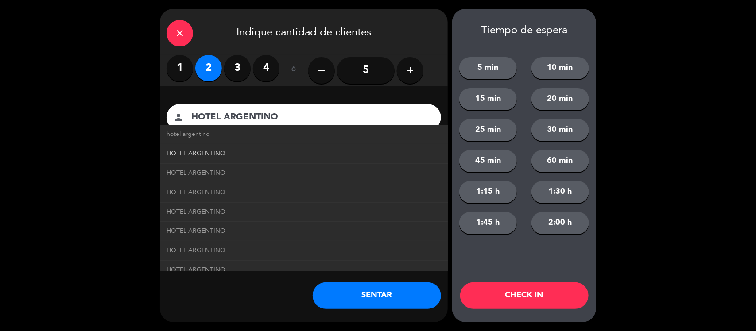
type input "HOTEL ARGENTINO"
click at [259, 155] on link "HOTEL ARGENTINO" at bounding box center [303, 154] width 274 height 10
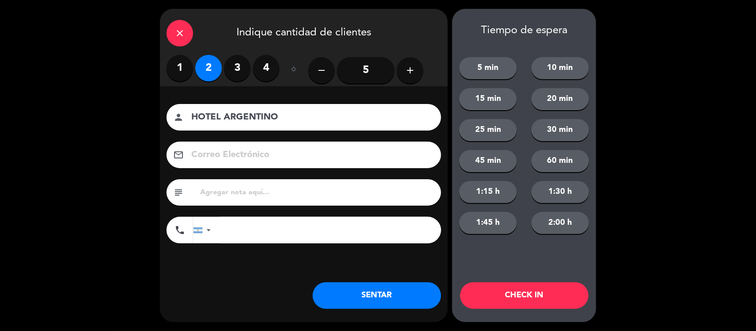
click at [248, 195] on input "text" at bounding box center [316, 192] width 235 height 12
click at [367, 306] on button "SENTAR" at bounding box center [377, 295] width 128 height 27
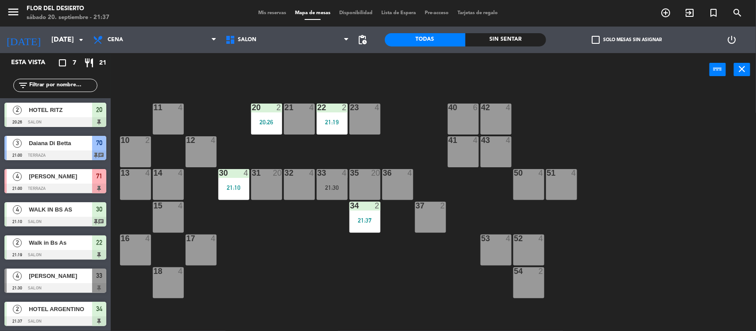
click at [356, 120] on div "23 4" at bounding box center [364, 119] width 31 height 31
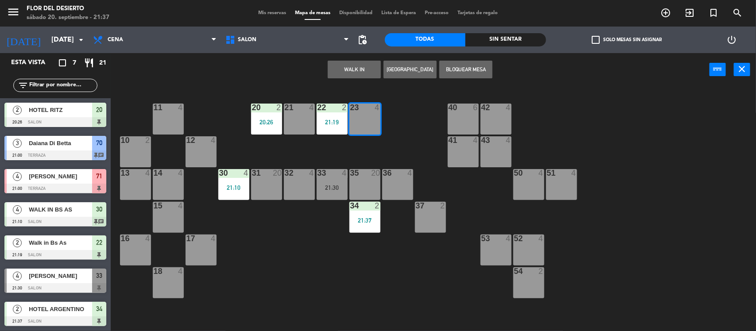
click at [367, 70] on button "WALK IN" at bounding box center [354, 70] width 53 height 18
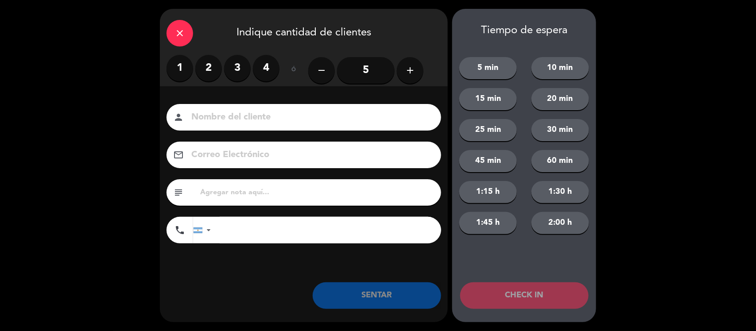
click at [204, 64] on label "2" at bounding box center [208, 68] width 27 height 27
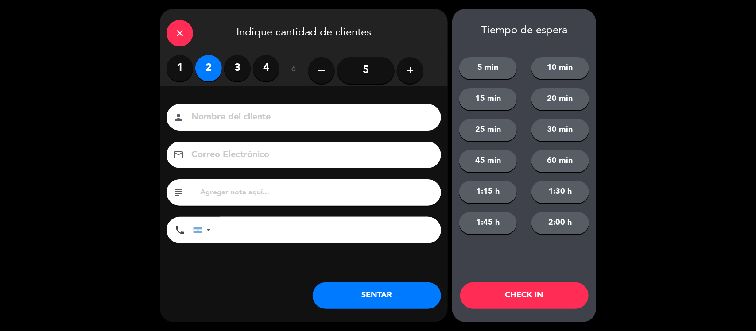
click at [213, 110] on input at bounding box center [309, 117] width 239 height 15
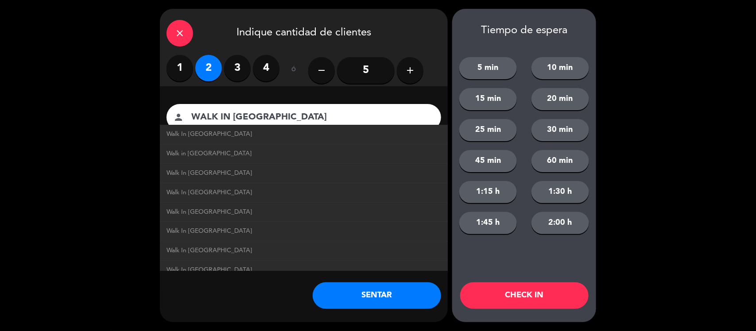
type input "WALK IN [GEOGRAPHIC_DATA]"
click at [245, 127] on li "Walk In [GEOGRAPHIC_DATA]" at bounding box center [304, 134] width 288 height 19
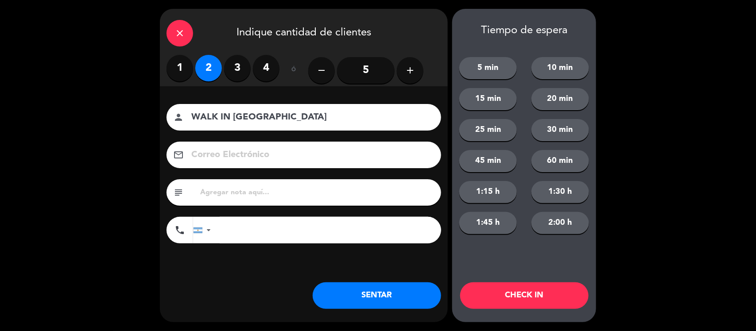
click at [266, 198] on input "text" at bounding box center [316, 192] width 235 height 12
type input "SEGUNDA VISITA,YA HABIAN VENIDO ANTES."
click at [333, 290] on button "SENTAR" at bounding box center [377, 295] width 128 height 27
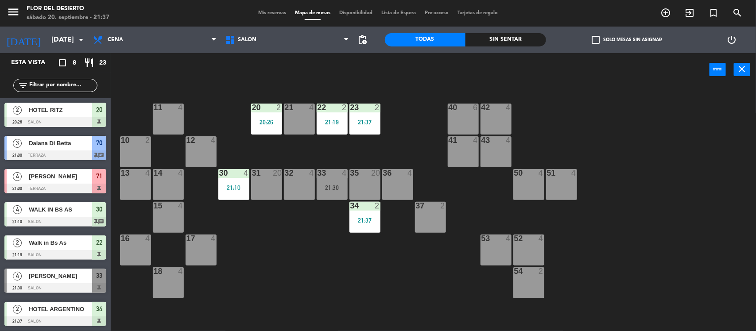
click at [272, 222] on div "11 4 20 2 20:26 21 4 22 2 21:19 23 2 21:37 40 6 42 4 10 2 12 4 41 4 43 4 13 4 1…" at bounding box center [437, 210] width 638 height 245
click at [65, 279] on span "[PERSON_NAME]" at bounding box center [60, 275] width 63 height 9
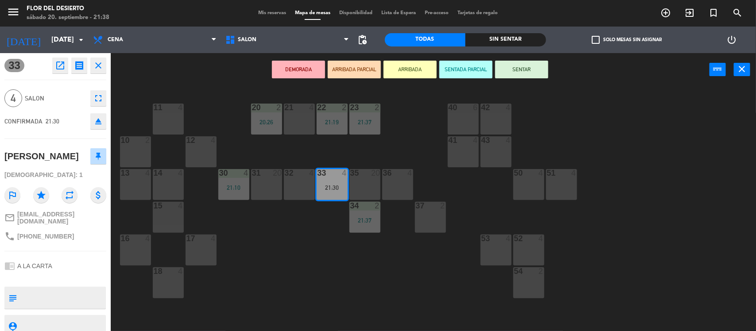
click at [321, 250] on div "11 4 20 2 20:26 21 4 22 2 21:19 23 2 21:37 40 6 42 4 10 2 12 4 41 4 43 4 13 4 1…" at bounding box center [437, 210] width 638 height 245
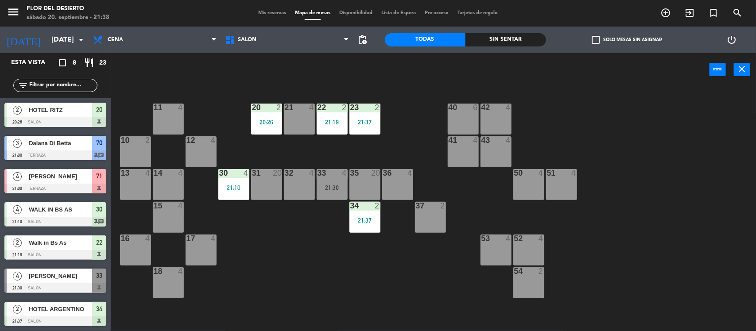
click at [334, 191] on div "33 4 21:30" at bounding box center [332, 184] width 31 height 31
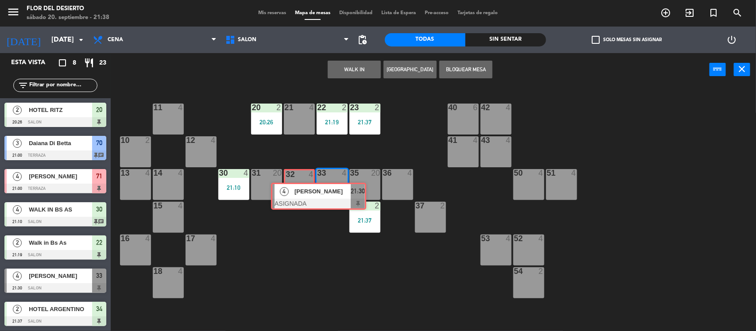
drag, startPoint x: 335, startPoint y: 213, endPoint x: 287, endPoint y: 191, distance: 52.9
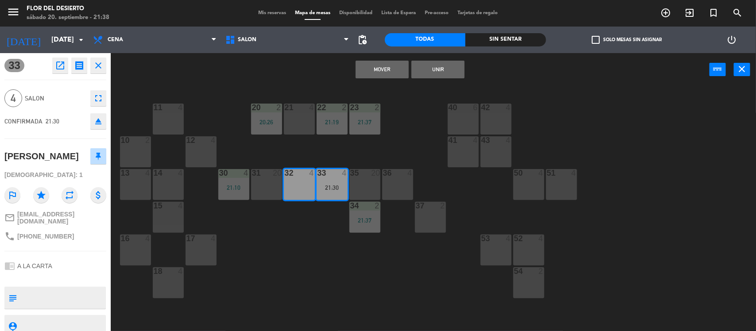
click at [379, 66] on button "Mover" at bounding box center [382, 70] width 53 height 18
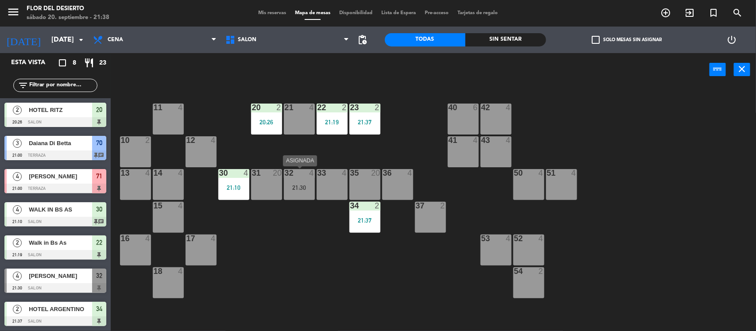
click at [308, 185] on div "21:30" at bounding box center [299, 188] width 31 height 6
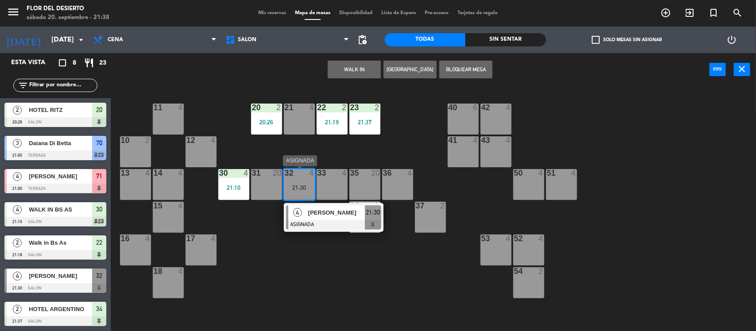
click at [332, 214] on span "[PERSON_NAME]" at bounding box center [336, 212] width 57 height 9
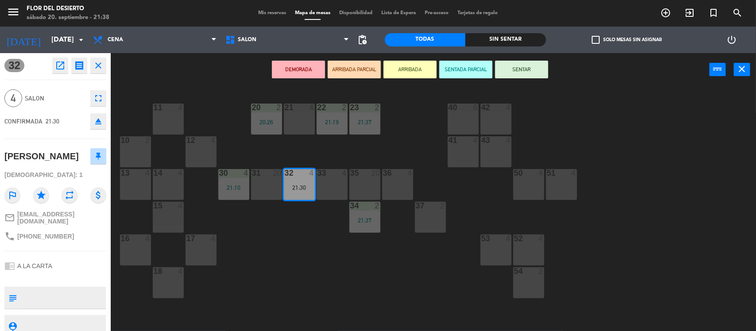
click at [530, 74] on button "SENTAR" at bounding box center [521, 70] width 53 height 18
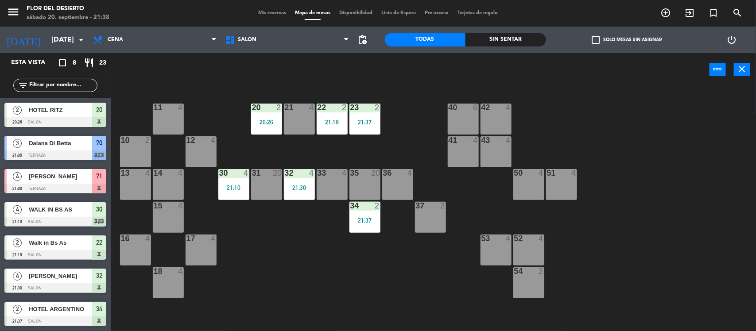
click at [545, 108] on div "11 4 20 2 20:26 21 4 22 2 21:19 23 2 21:37 40 6 42 4 10 2 12 4 41 4 43 4 13 4 1…" at bounding box center [437, 210] width 638 height 245
click at [464, 125] on div "40 6" at bounding box center [463, 119] width 31 height 31
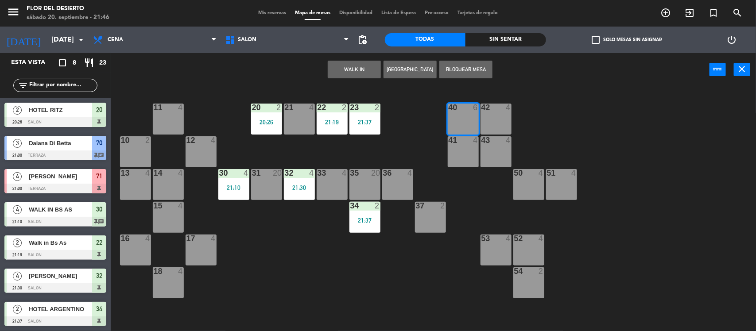
click at [361, 73] on button "WALK IN" at bounding box center [354, 70] width 53 height 18
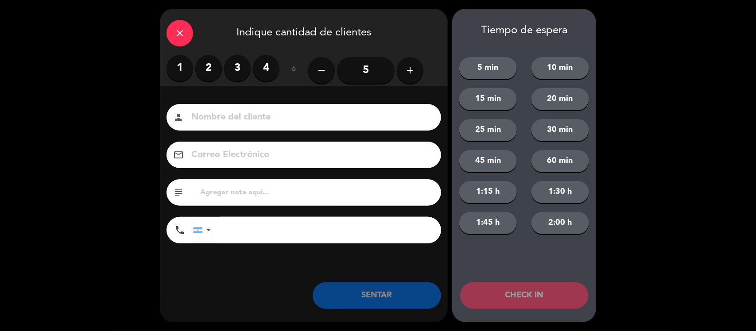
drag, startPoint x: 204, startPoint y: 63, endPoint x: 235, endPoint y: 103, distance: 50.1
click at [204, 64] on label "2" at bounding box center [208, 68] width 27 height 27
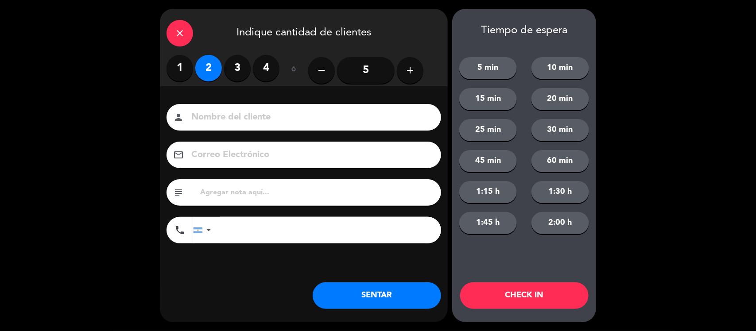
click at [238, 112] on input at bounding box center [309, 117] width 239 height 15
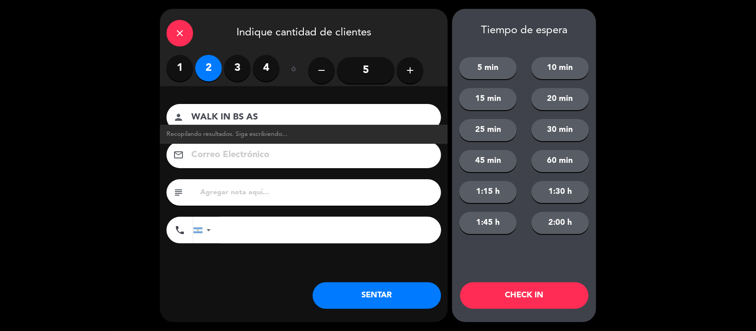
type input "WALK IN BS AS"
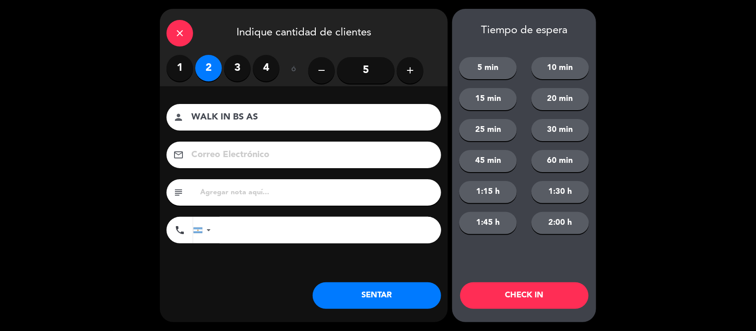
click at [215, 189] on input "text" at bounding box center [316, 192] width 235 height 12
type input "PRIMER VISITA SIN RECOMENDACION"
click at [339, 294] on button "SENTAR" at bounding box center [377, 295] width 128 height 27
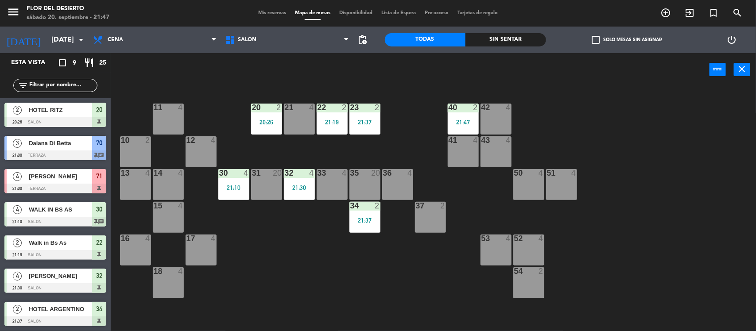
click at [261, 15] on span "Mis reservas" at bounding box center [272, 13] width 37 height 5
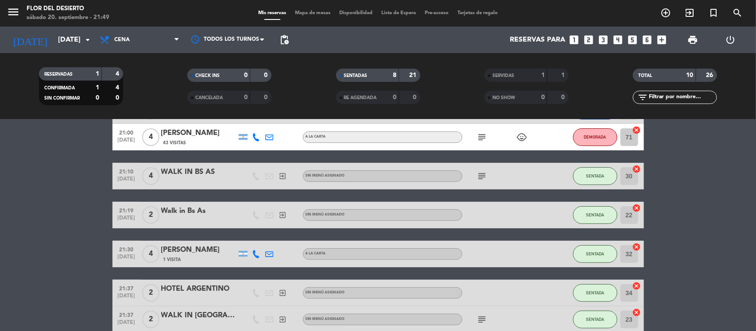
scroll to position [111, 0]
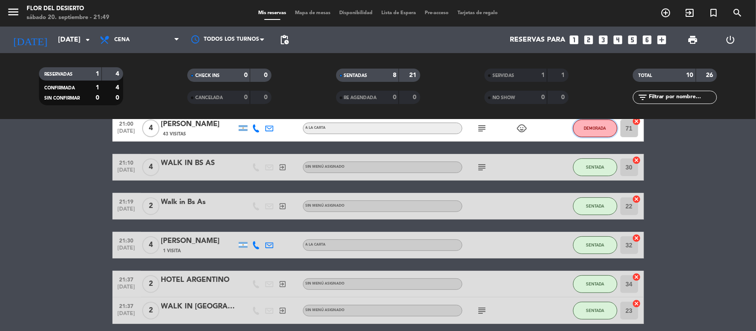
click at [600, 128] on span "DEMORADA" at bounding box center [595, 128] width 22 height 5
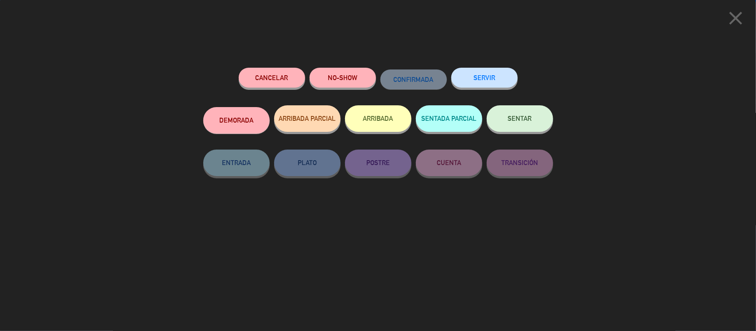
click at [525, 113] on button "SENTAR" at bounding box center [520, 118] width 66 height 27
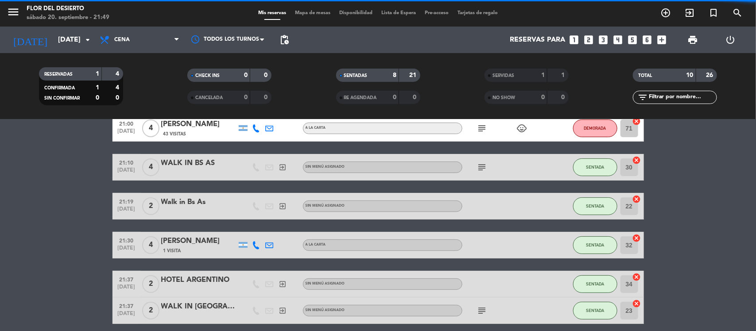
click at [312, 16] on div "Mis reservas Mapa de mesas Disponibilidad Lista de Espera Pre-acceso Tarjetas d…" at bounding box center [378, 13] width 248 height 8
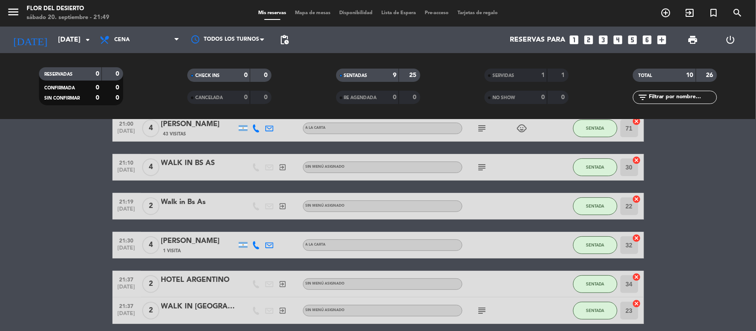
click at [312, 15] on span "Mapa de mesas" at bounding box center [312, 13] width 44 height 5
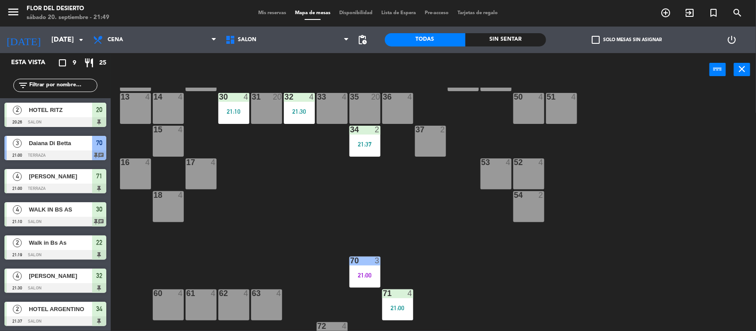
scroll to position [97, 0]
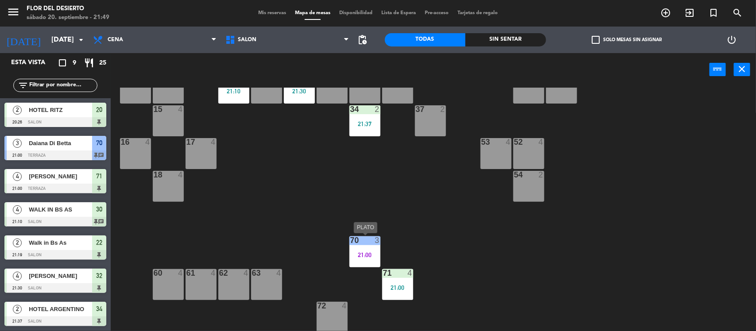
click at [366, 249] on div "70 3 21:00" at bounding box center [364, 251] width 31 height 31
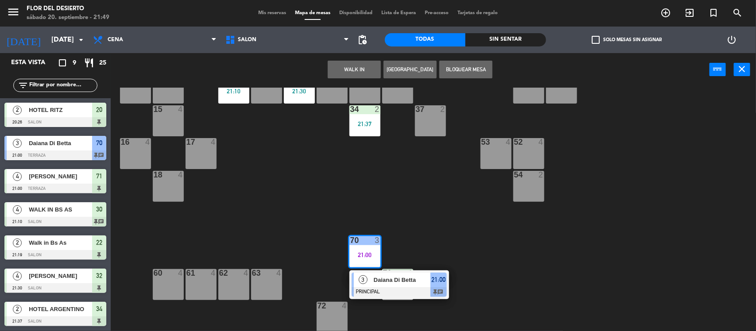
click at [404, 216] on div "11 4 20 2 20:26 21 4 22 2 21:19 23 2 21:37 40 2 21:47 42 4 10 2 12 4 41 4 43 4 …" at bounding box center [437, 210] width 638 height 245
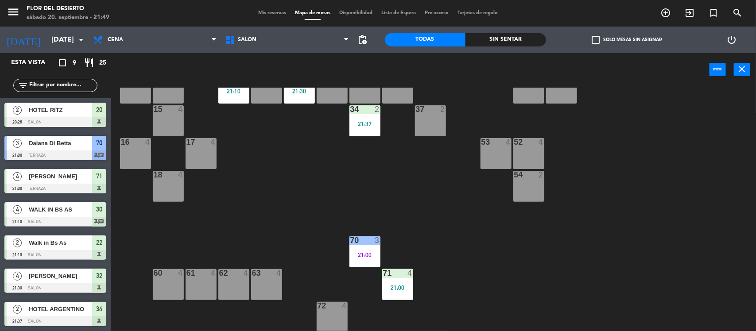
click at [402, 282] on div "71 4 21:00" at bounding box center [397, 284] width 31 height 31
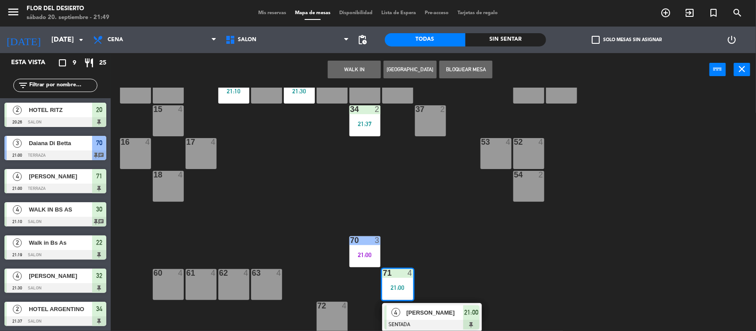
click at [430, 224] on div "11 4 20 2 20:26 21 4 22 2 21:19 23 2 21:37 40 2 21:47 42 4 10 2 12 4 41 4 43 4 …" at bounding box center [437, 210] width 638 height 245
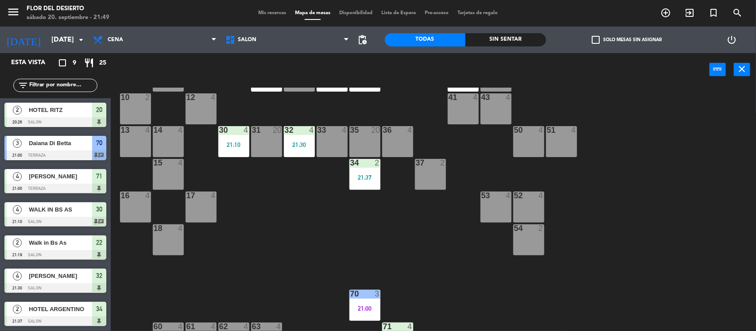
scroll to position [0, 0]
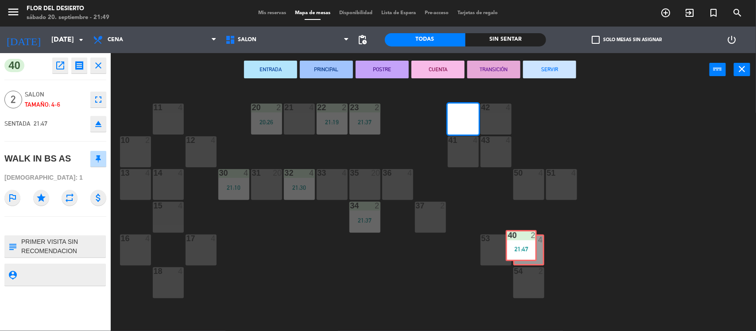
drag, startPoint x: 465, startPoint y: 118, endPoint x: 523, endPoint y: 244, distance: 139.3
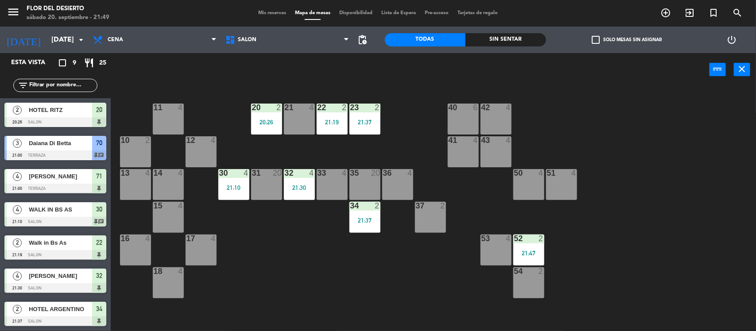
scroll to position [67, 0]
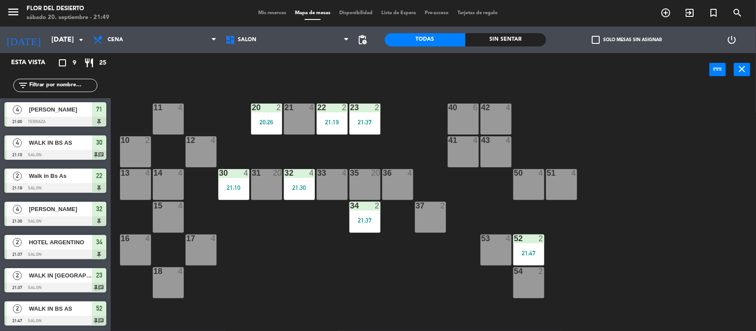
click at [465, 212] on div "11 4 20 2 20:26 21 4 22 2 21:19 23 2 21:37 40 6 42 4 10 2 12 4 41 4 43 4 13 4 1…" at bounding box center [437, 210] width 638 height 245
click at [302, 116] on div "21 4" at bounding box center [299, 119] width 31 height 31
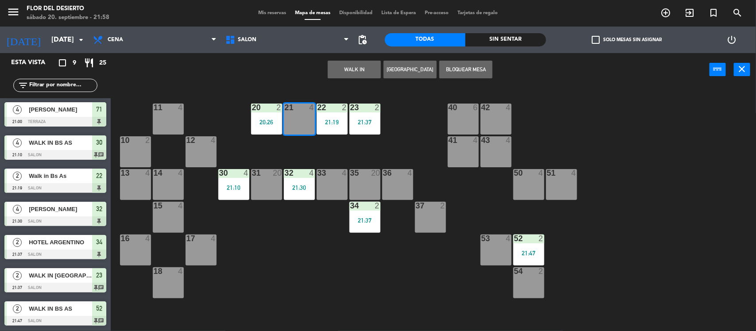
click at [344, 70] on button "WALK IN" at bounding box center [354, 70] width 53 height 18
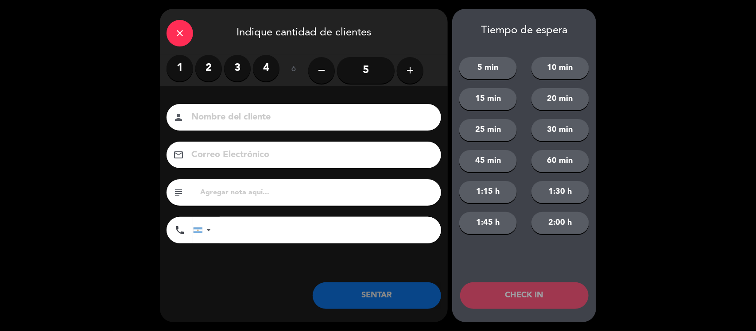
drag, startPoint x: 209, startPoint y: 68, endPoint x: 238, endPoint y: 103, distance: 45.9
click at [209, 69] on label "2" at bounding box center [208, 68] width 27 height 27
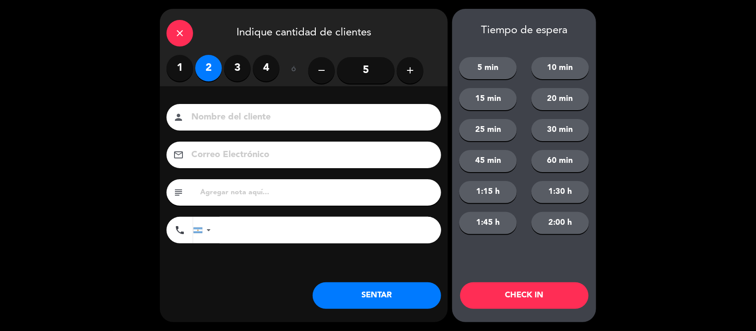
click at [246, 116] on input at bounding box center [309, 117] width 239 height 15
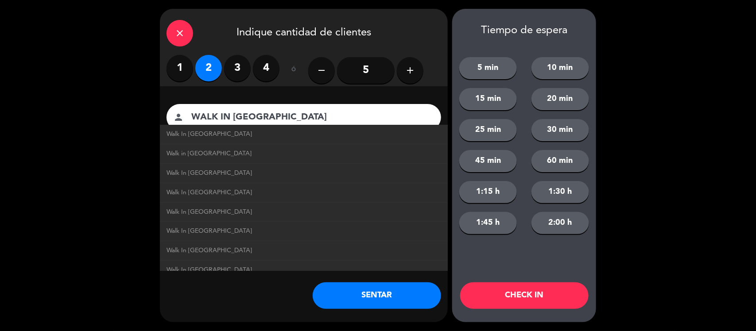
type input "WALK IN [GEOGRAPHIC_DATA]"
click at [223, 141] on li "Walk In [GEOGRAPHIC_DATA]" at bounding box center [304, 134] width 288 height 19
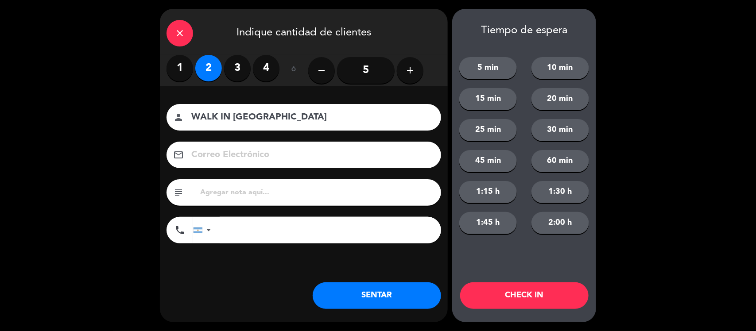
click at [255, 187] on input "text" at bounding box center [316, 192] width 235 height 12
type input "SEGUNDA VISITA."
click at [388, 294] on button "SENTAR" at bounding box center [377, 295] width 128 height 27
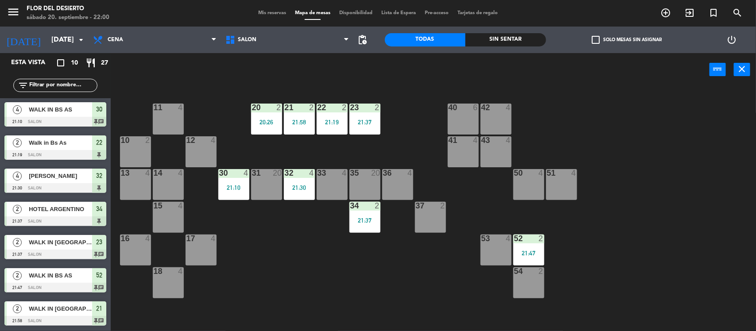
scroll to position [0, 0]
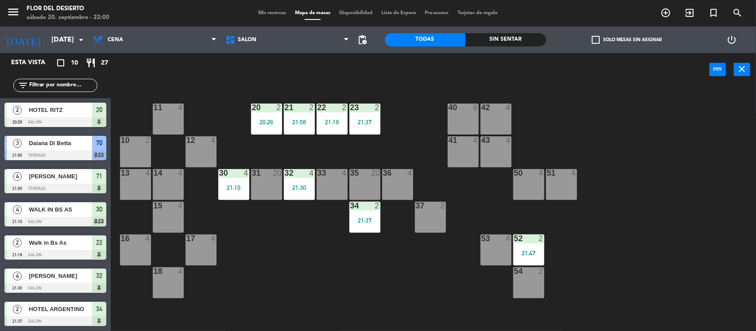
click at [45, 175] on span "[PERSON_NAME]" at bounding box center [60, 176] width 63 height 9
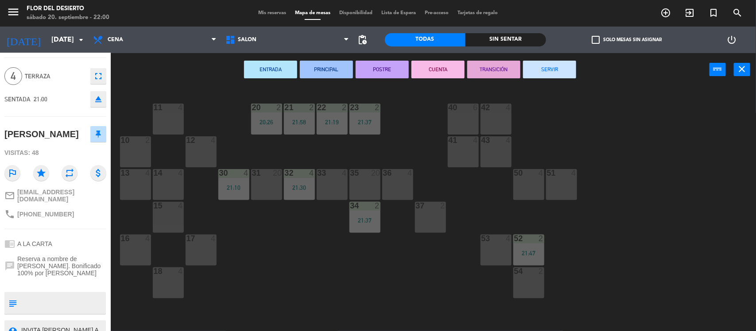
scroll to position [33, 0]
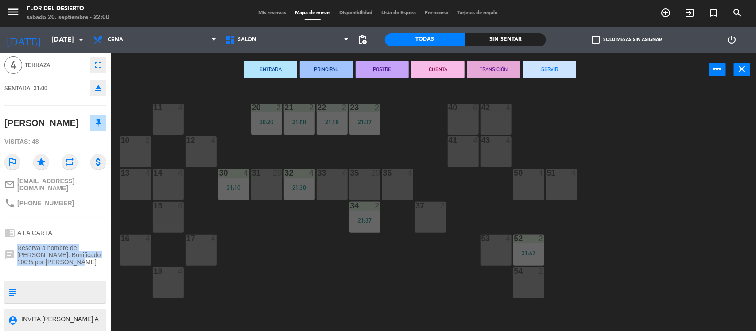
drag, startPoint x: 54, startPoint y: 261, endPoint x: 15, endPoint y: 244, distance: 41.6
click at [15, 244] on div "chat Reserva a nombre de [PERSON_NAME]. Bonificado 100% por [PERSON_NAME]" at bounding box center [55, 254] width 102 height 27
copy div "Reserva a nombre de [PERSON_NAME]. Bonificado 100% por [PERSON_NAME]"
click at [421, 153] on div "11 4 20 2 20:26 21 2 21:58 22 2 21:19 23 2 21:37 40 6 42 4 10 2 12 4 41 4 43 4 …" at bounding box center [437, 210] width 638 height 245
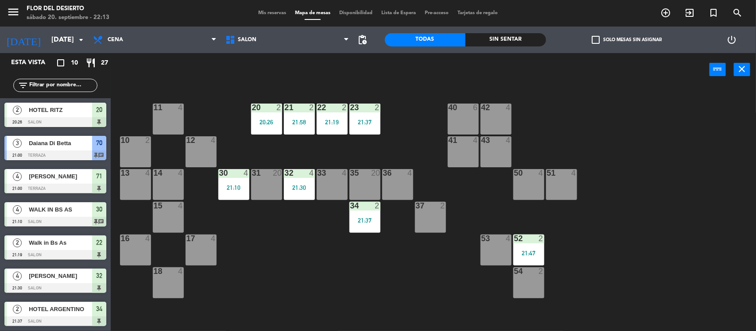
click at [499, 147] on div "43 4" at bounding box center [495, 151] width 31 height 31
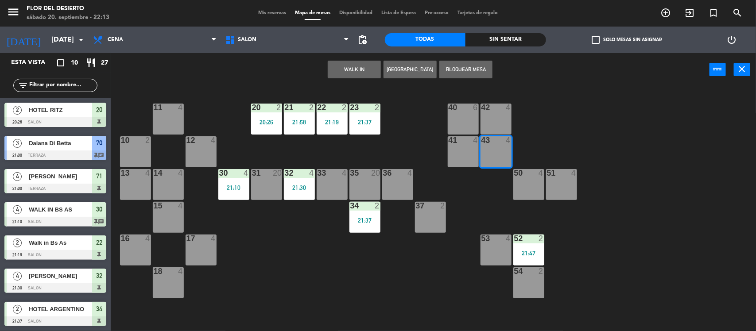
click at [593, 131] on div "11 4 20 2 20:26 21 2 21:58 22 2 21:19 23 2 21:37 40 6 42 4 10 2 12 4 41 4 43 4 …" at bounding box center [437, 210] width 638 height 245
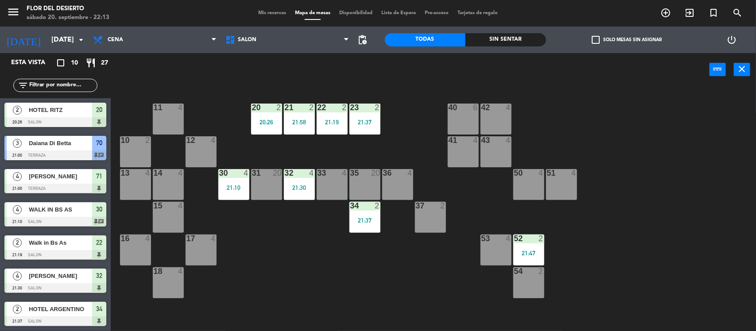
click at [497, 114] on div "42 4" at bounding box center [495, 119] width 31 height 31
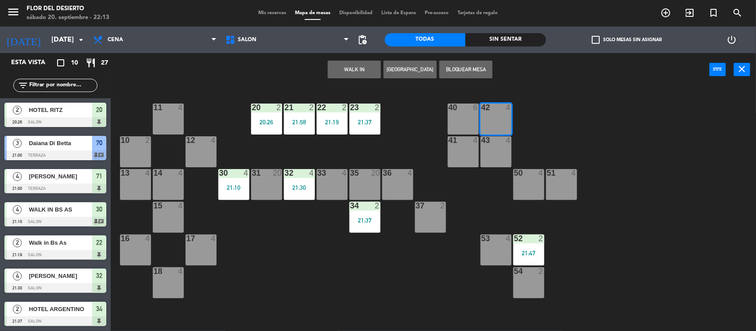
click at [362, 61] on button "WALK IN" at bounding box center [354, 70] width 53 height 18
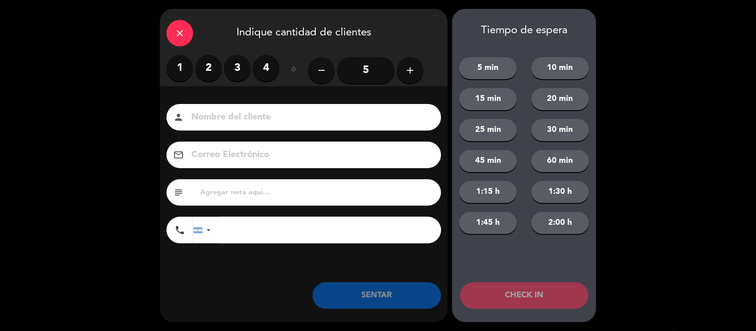
click at [220, 71] on label "2" at bounding box center [208, 68] width 27 height 27
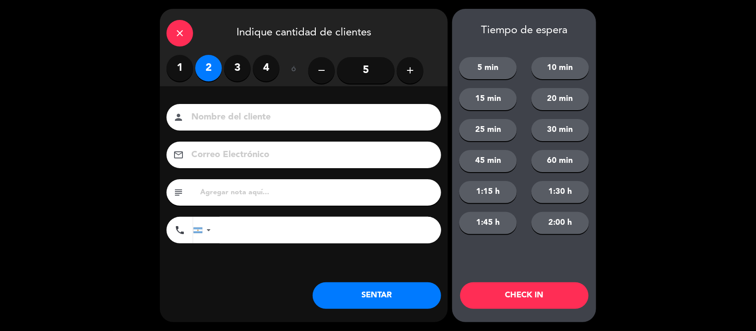
click at [240, 117] on input at bounding box center [309, 117] width 239 height 15
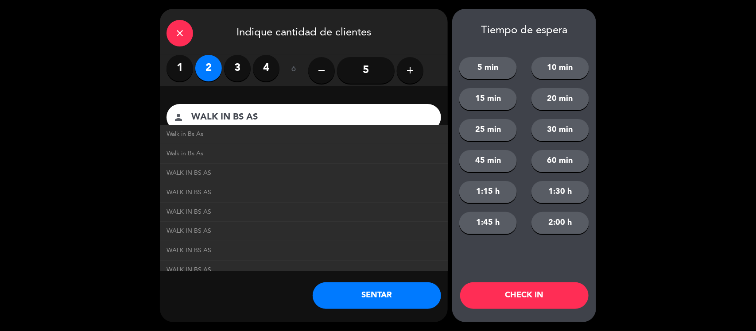
type input "WALK IN BS AS"
click at [245, 190] on link "WALK IN BS AS" at bounding box center [303, 193] width 274 height 10
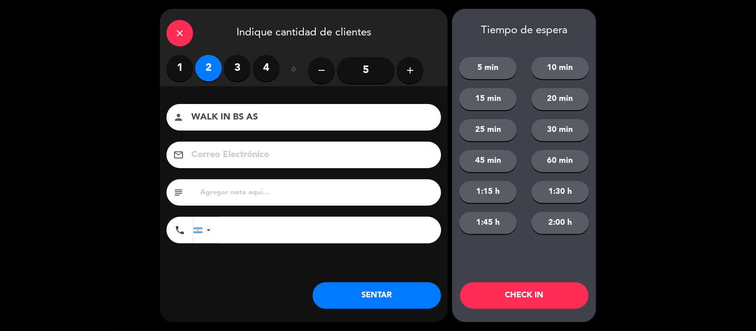
click at [245, 190] on input "text" at bounding box center [316, 192] width 235 height 12
type input "SE HOSPEDAN EL [GEOGRAPHIC_DATA][PERSON_NAME],VINIERON SIN RECOMENDACION,LES GU…"
click at [407, 288] on button "SENTAR" at bounding box center [377, 295] width 128 height 27
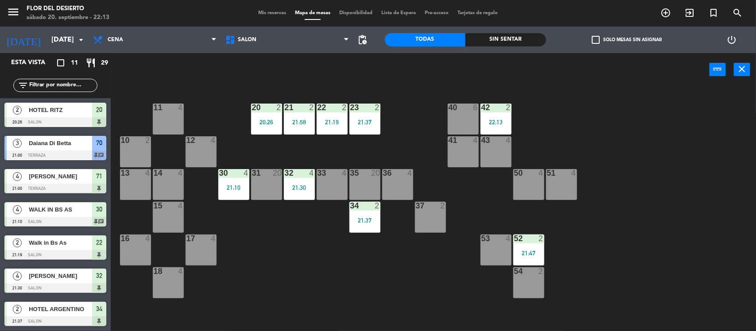
click at [492, 225] on div "11 4 20 2 20:26 21 2 21:58 22 2 21:19 23 2 21:37 40 6 42 2 22:13 10 2 12 4 41 4…" at bounding box center [437, 210] width 638 height 245
click at [491, 239] on div at bounding box center [495, 239] width 15 height 8
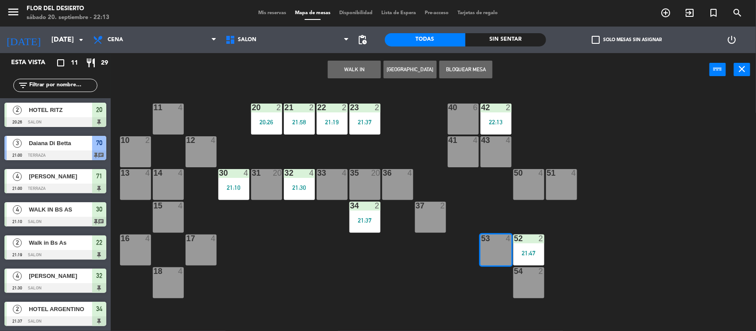
click at [355, 66] on button "WALK IN" at bounding box center [354, 70] width 53 height 18
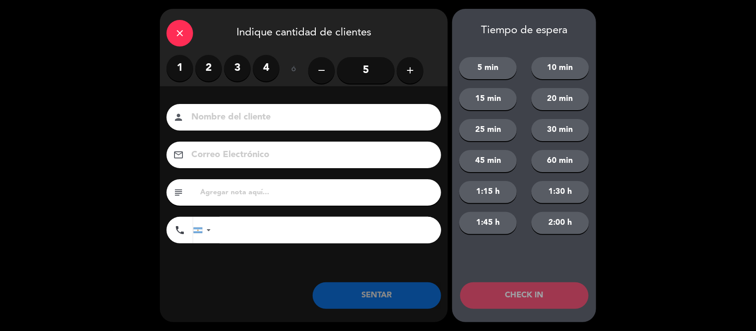
click at [209, 74] on label "2" at bounding box center [208, 68] width 27 height 27
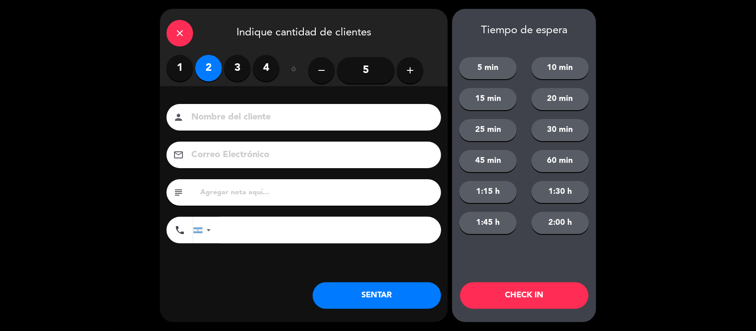
click at [264, 118] on input at bounding box center [309, 117] width 239 height 15
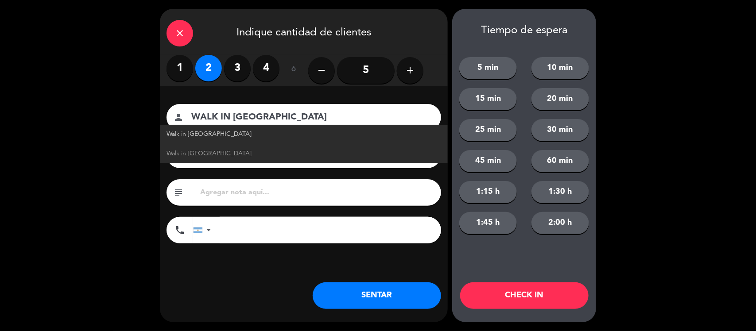
click at [239, 135] on link "Walk in [GEOGRAPHIC_DATA]" at bounding box center [303, 134] width 274 height 10
type input "Walk in [GEOGRAPHIC_DATA]"
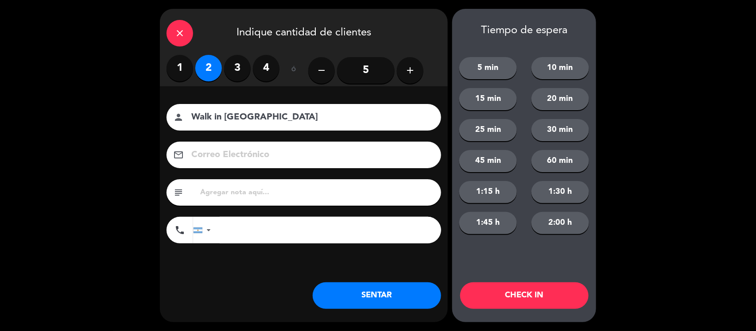
click at [251, 185] on div "subject" at bounding box center [303, 192] width 274 height 27
click at [253, 189] on input "text" at bounding box center [316, 192] width 235 height 12
type input "SE HOSPEDAN EN EL CRILLON,PERO NO FUERON RECOMENDADOS."
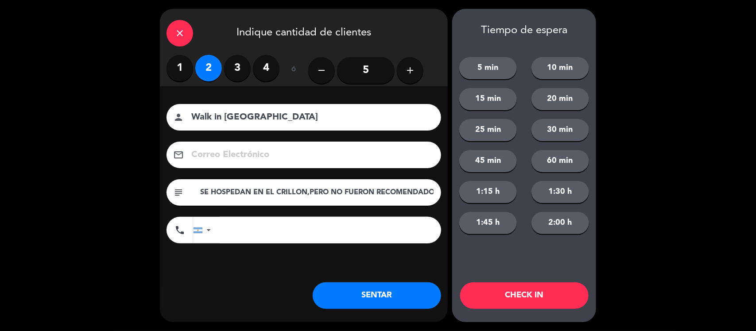
click at [384, 296] on button "SENTAR" at bounding box center [377, 295] width 128 height 27
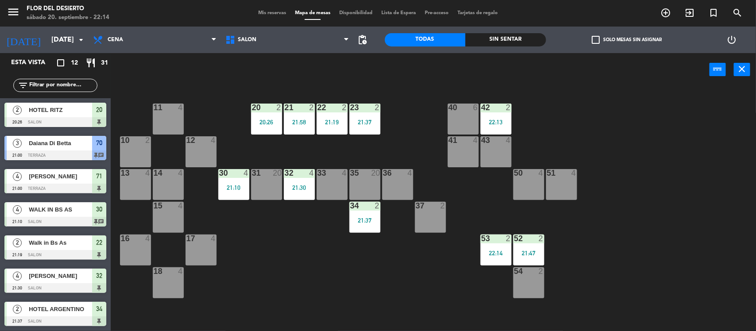
click at [318, 253] on div "11 4 20 2 20:26 21 2 21:58 22 2 21:19 23 2 21:37 40 6 42 2 22:13 10 2 12 4 41 4…" at bounding box center [437, 210] width 638 height 245
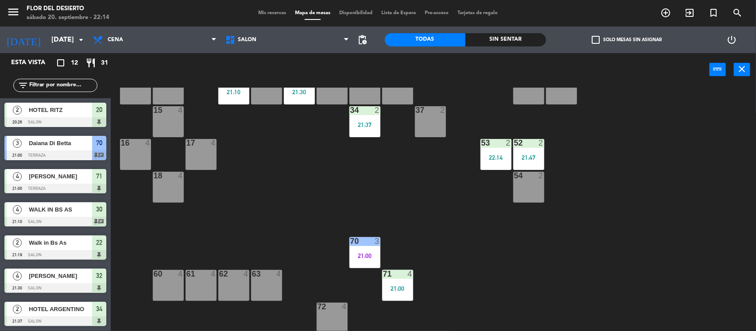
scroll to position [97, 0]
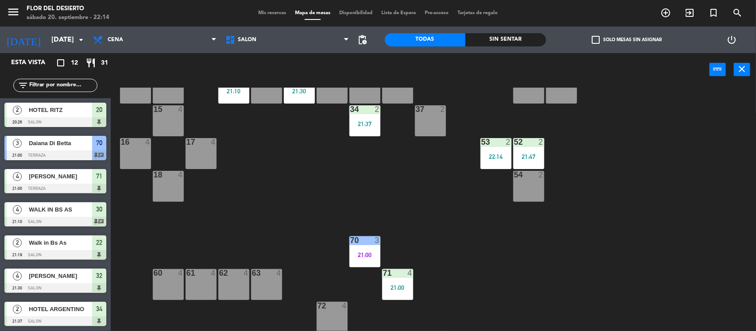
click at [293, 229] on div "11 4 20 2 20:26 21 2 21:58 22 2 21:19 23 2 21:37 40 6 42 2 22:13 10 2 12 4 41 4…" at bounding box center [437, 210] width 638 height 245
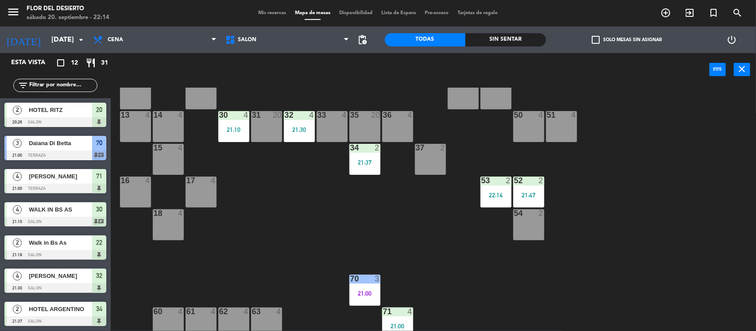
scroll to position [0, 0]
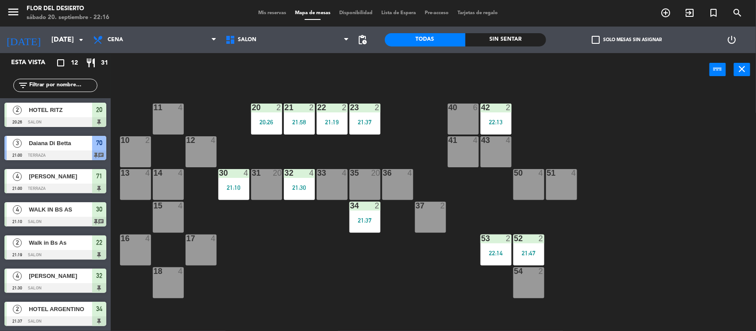
click at [324, 290] on div "11 4 20 2 20:26 21 2 21:58 22 2 21:19 23 2 21:37 40 6 42 2 22:13 10 2 12 4 41 4…" at bounding box center [437, 210] width 638 height 245
click at [527, 186] on div "50 4" at bounding box center [528, 184] width 31 height 31
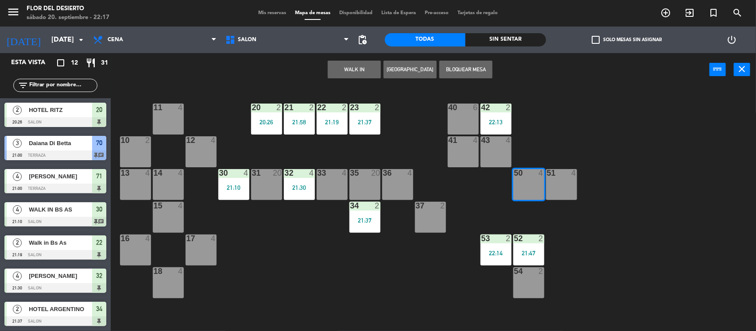
click at [366, 70] on button "WALK IN" at bounding box center [354, 70] width 53 height 18
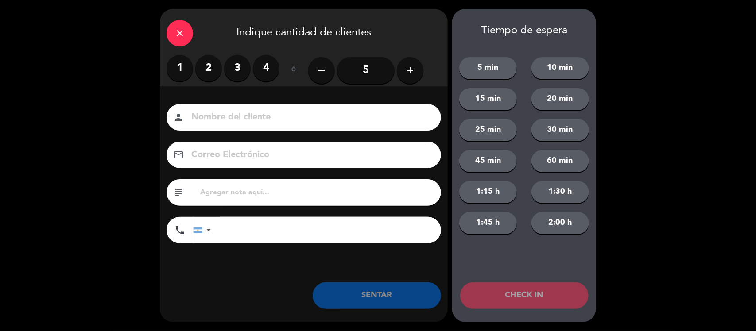
click at [216, 66] on label "2" at bounding box center [208, 68] width 27 height 27
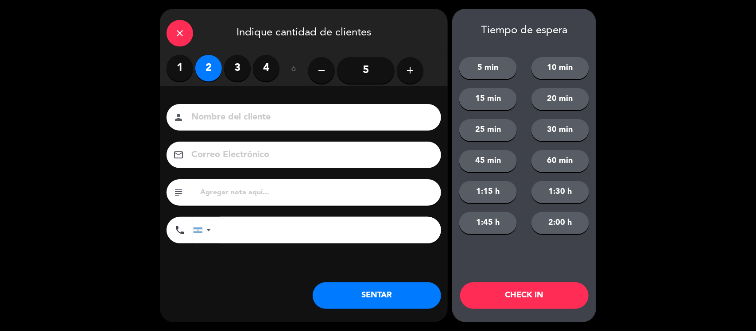
click at [237, 111] on input at bounding box center [309, 117] width 239 height 15
type input "MENDOCINOS"
click at [235, 194] on input "text" at bounding box center [316, 192] width 235 height 12
type input "R"
type input "PRIMER VISITA,VIENEN RECOMENDADOS."
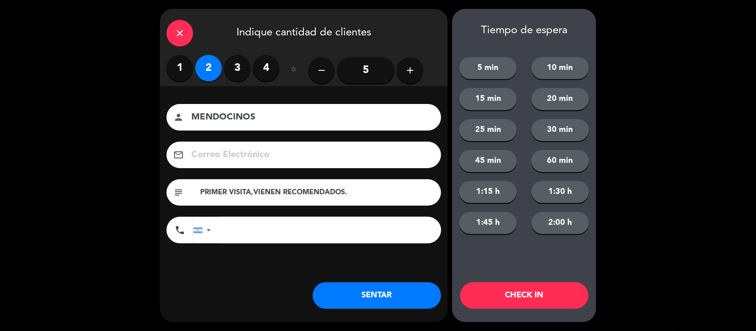
click at [372, 287] on button "SENTAR" at bounding box center [377, 295] width 128 height 27
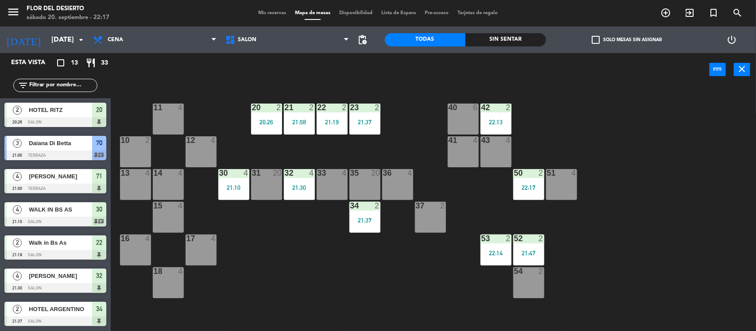
click at [271, 9] on div "Mis reservas Mapa de mesas Disponibilidad Lista de Espera Pre-acceso Tarjetas d…" at bounding box center [378, 13] width 248 height 8
click at [271, 12] on span "Mis reservas" at bounding box center [272, 13] width 37 height 5
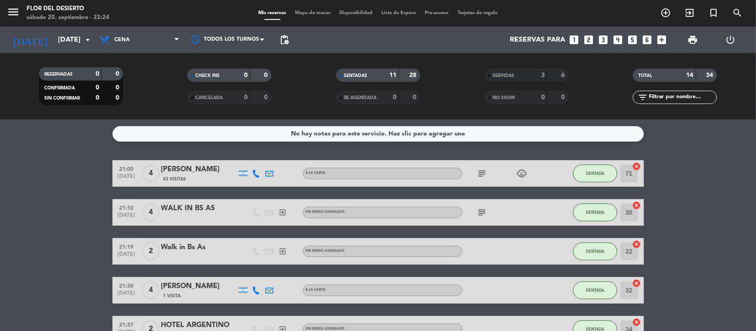
scroll to position [55, 0]
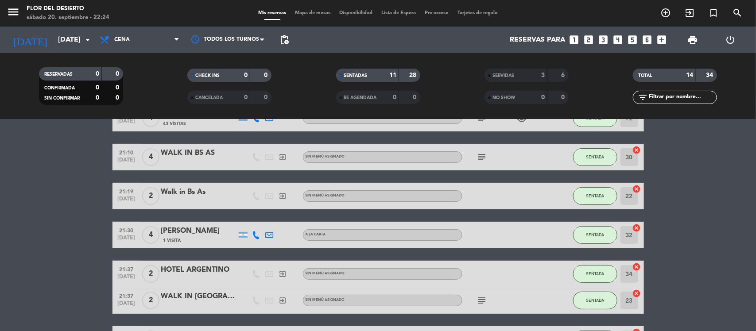
drag, startPoint x: 216, startPoint y: 232, endPoint x: 162, endPoint y: 235, distance: 54.1
click at [162, 235] on div "[PERSON_NAME]" at bounding box center [198, 231] width 75 height 12
copy div "[PERSON_NAME]"
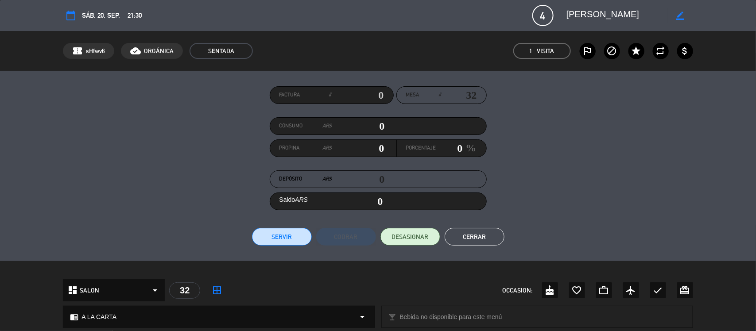
click at [468, 236] on button "Cerrar" at bounding box center [475, 237] width 60 height 18
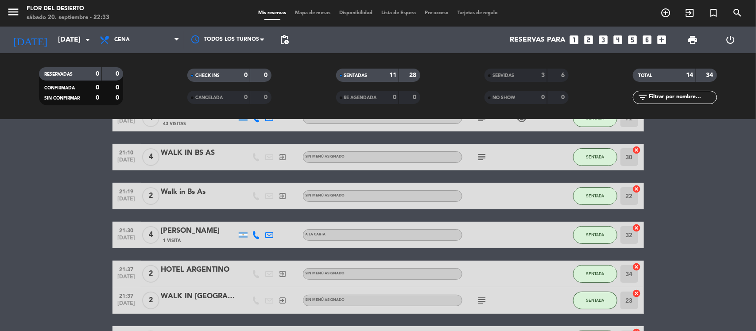
click at [313, 15] on span "Mapa de mesas" at bounding box center [312, 13] width 44 height 5
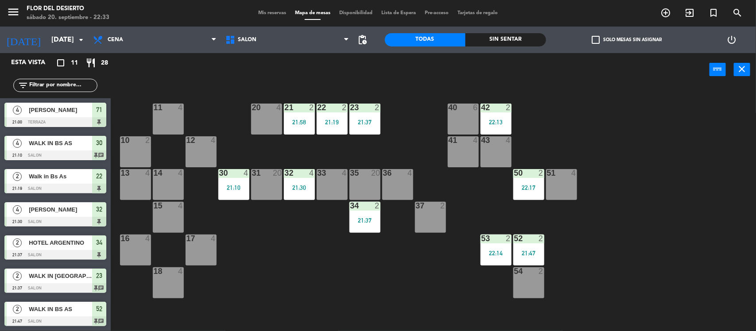
click at [263, 121] on div "20 4" at bounding box center [266, 119] width 31 height 31
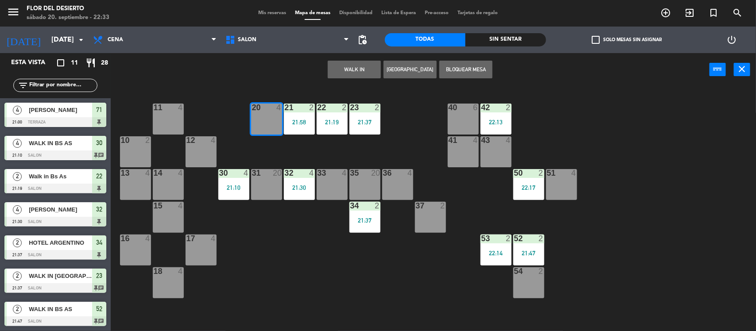
click at [355, 67] on button "WALK IN" at bounding box center [354, 70] width 53 height 18
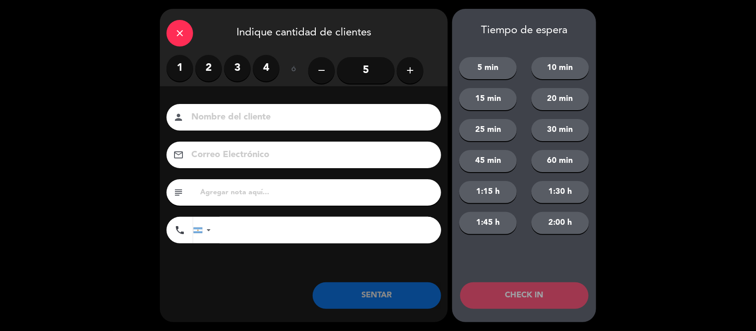
drag, startPoint x: 215, startPoint y: 70, endPoint x: 241, endPoint y: 108, distance: 46.8
click at [215, 71] on label "2" at bounding box center [208, 68] width 27 height 27
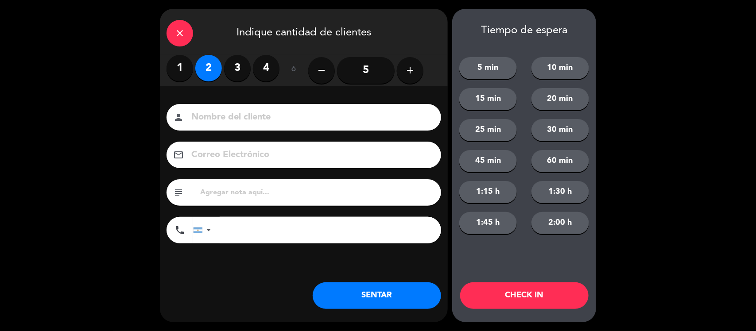
click at [256, 114] on input at bounding box center [309, 117] width 239 height 15
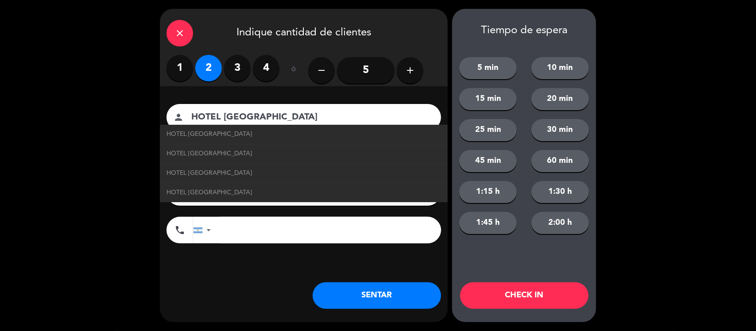
type input "HOTEL [GEOGRAPHIC_DATA]"
click at [365, 298] on button "SENTAR" at bounding box center [377, 295] width 128 height 27
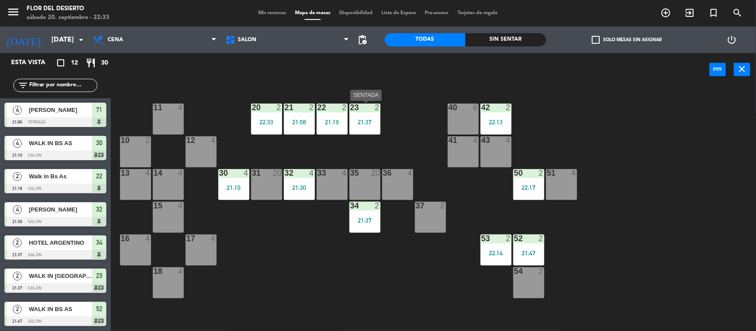
click at [375, 110] on div "2" at bounding box center [377, 108] width 5 height 8
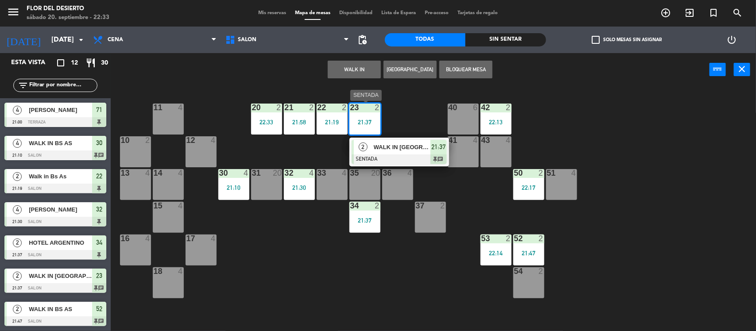
click at [392, 147] on span "WALK IN [GEOGRAPHIC_DATA]" at bounding box center [402, 147] width 57 height 9
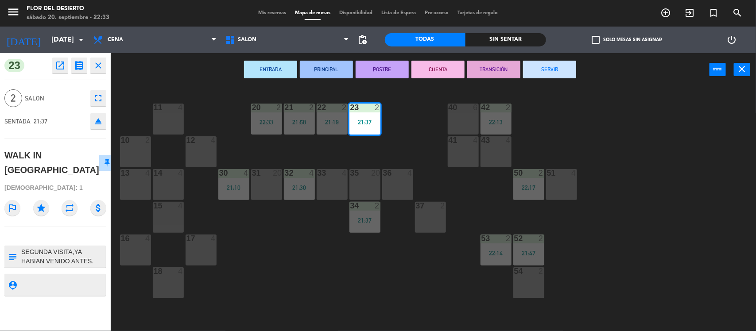
click at [532, 69] on button "SERVIR" at bounding box center [549, 70] width 53 height 18
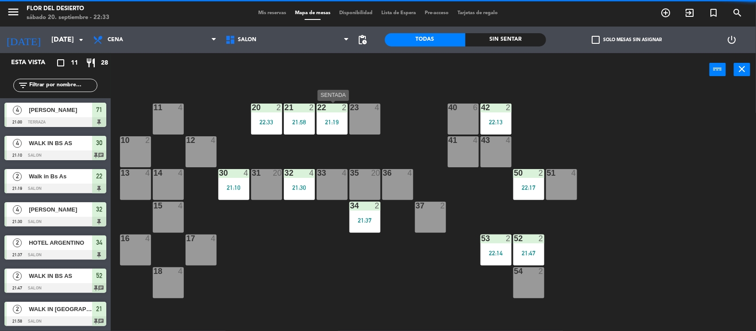
click at [325, 124] on div "21:19" at bounding box center [332, 122] width 31 height 6
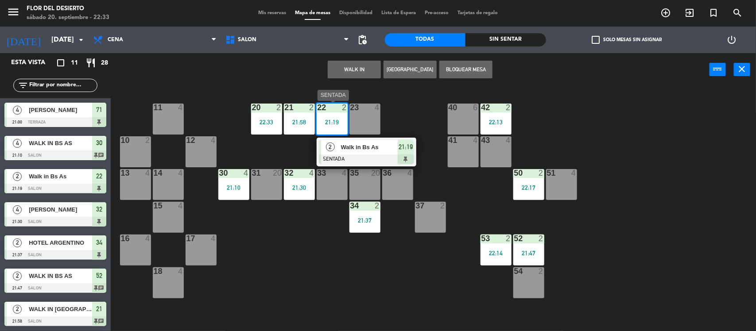
click at [384, 150] on span "Walk in Bs As" at bounding box center [369, 147] width 57 height 9
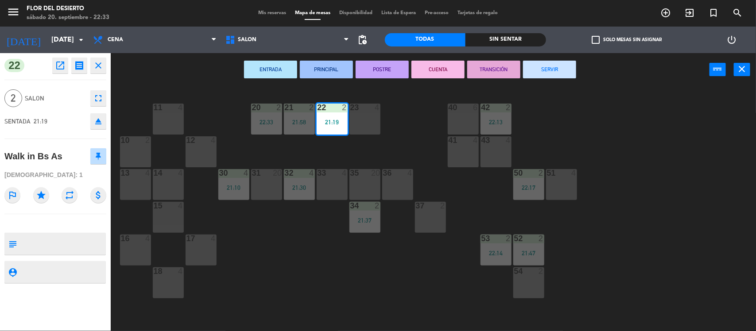
click at [560, 73] on button "SERVIR" at bounding box center [549, 70] width 53 height 18
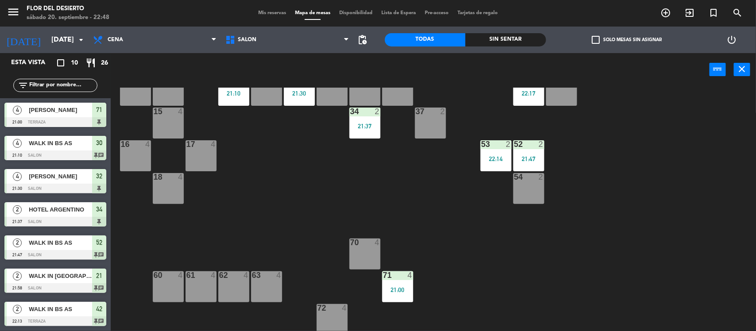
scroll to position [97, 0]
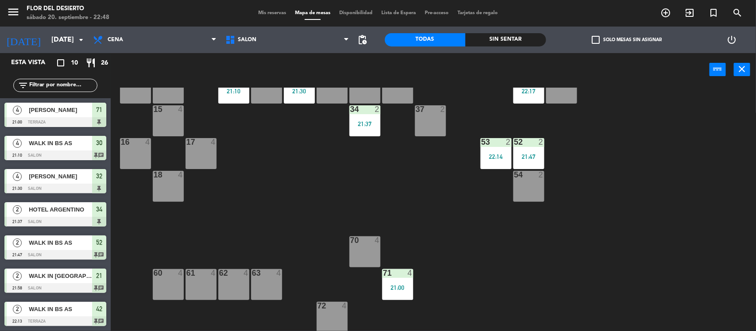
click at [361, 248] on div "70 4" at bounding box center [364, 251] width 31 height 31
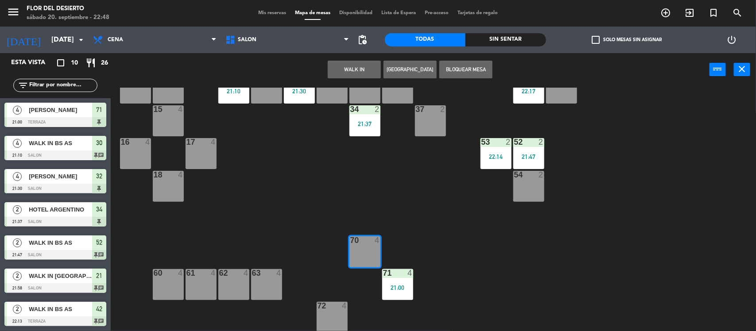
click at [355, 71] on button "WALK IN" at bounding box center [354, 70] width 53 height 18
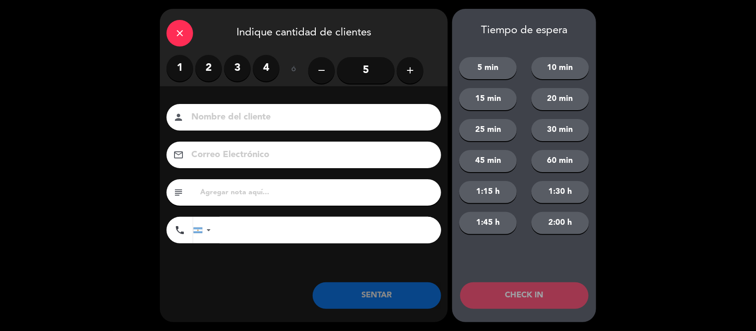
click at [237, 63] on label "3" at bounding box center [237, 68] width 27 height 27
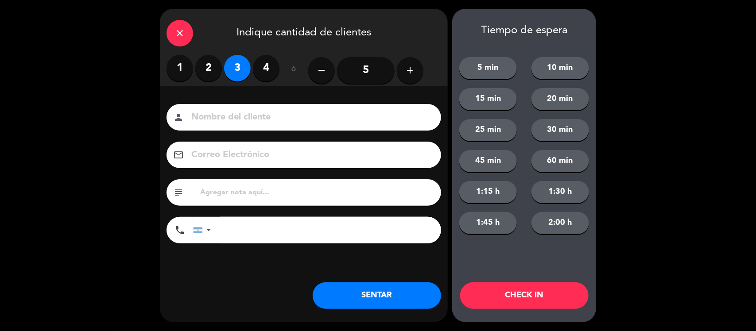
click at [261, 115] on input at bounding box center [309, 117] width 239 height 15
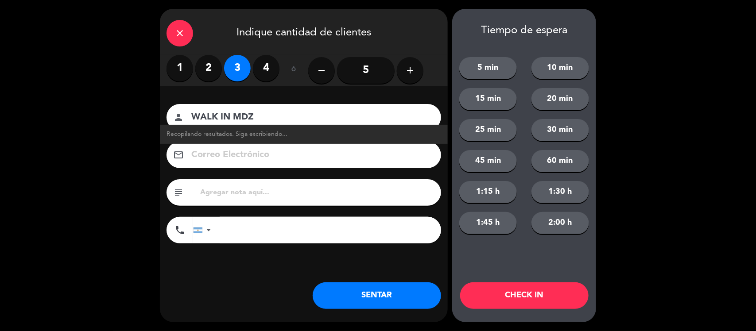
type input "WALK IN MDZ"
click at [293, 193] on div "Nombre del cliente person WALK IN MDZ Recopilando resultados. Siga escribiendo.…" at bounding box center [304, 175] width 288 height 142
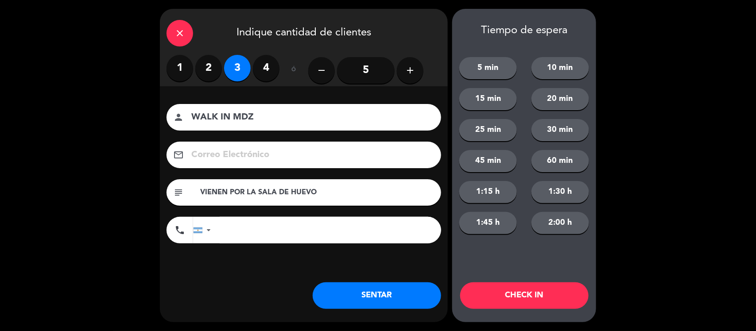
click at [295, 191] on input "VIENEN POR LA SALA DE HUEVO" at bounding box center [316, 192] width 235 height 12
click at [345, 189] on input "VIENEN POR LA SALA DE JUEVO" at bounding box center [316, 192] width 235 height 12
type input "VIENEN POR LA SALA DE JUEGOS"
click at [361, 300] on button "SENTAR" at bounding box center [377, 295] width 128 height 27
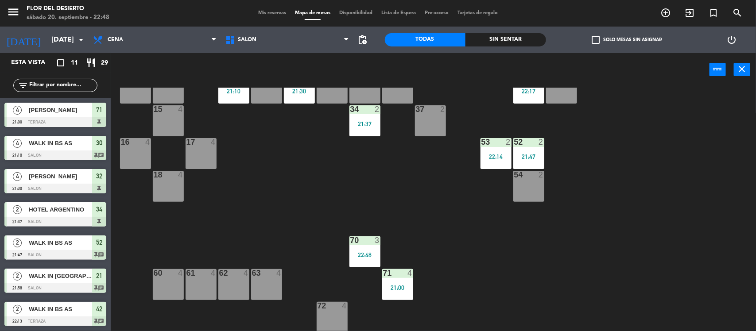
scroll to position [0, 0]
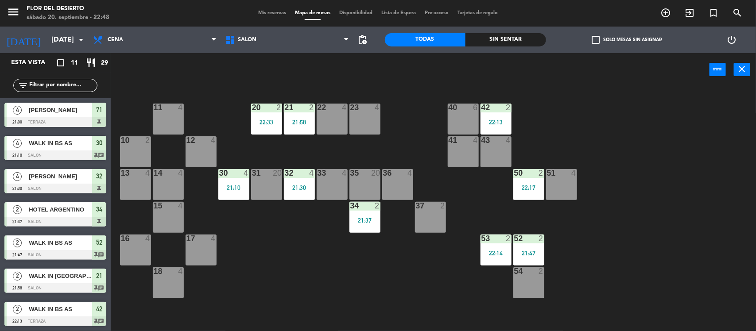
click at [269, 13] on span "Mis reservas" at bounding box center [272, 13] width 37 height 5
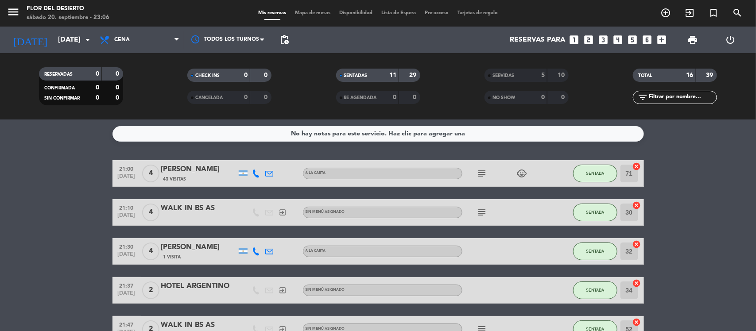
click at [300, 11] on span "Mapa de mesas" at bounding box center [312, 13] width 44 height 5
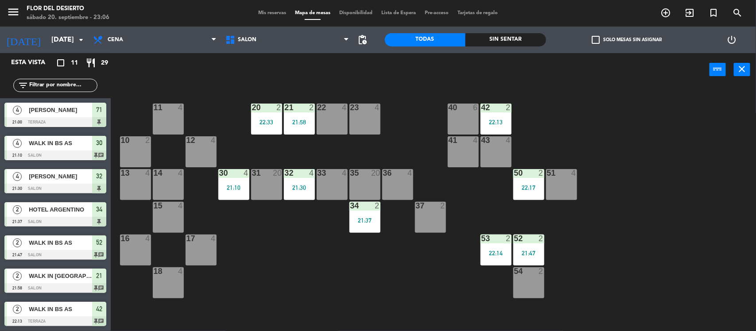
click at [361, 111] on div at bounding box center [364, 108] width 15 height 8
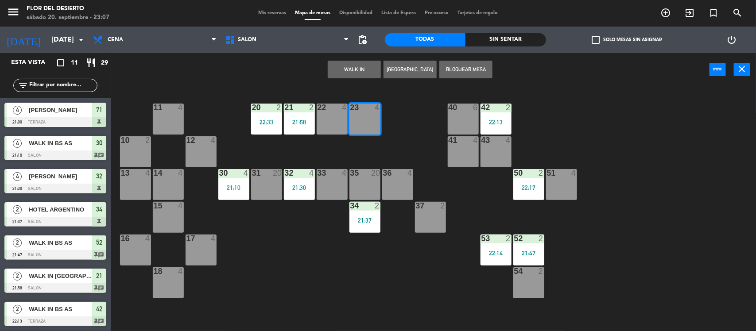
click at [346, 67] on button "WALK IN" at bounding box center [354, 70] width 53 height 18
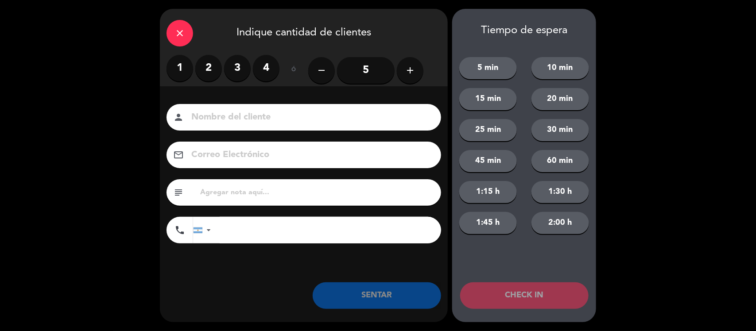
click at [210, 70] on label "2" at bounding box center [208, 68] width 27 height 27
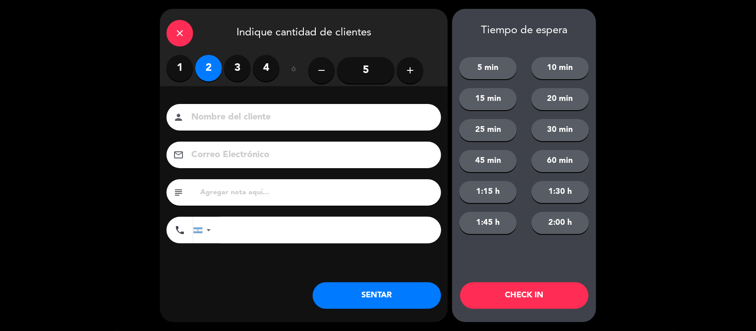
click at [248, 107] on div "person" at bounding box center [303, 117] width 274 height 27
click at [249, 113] on input at bounding box center [309, 117] width 239 height 15
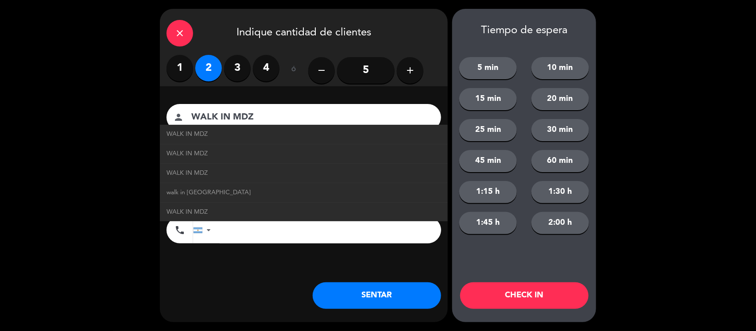
type input "WALK IN MDZ"
click at [377, 301] on button "SENTAR" at bounding box center [377, 295] width 128 height 27
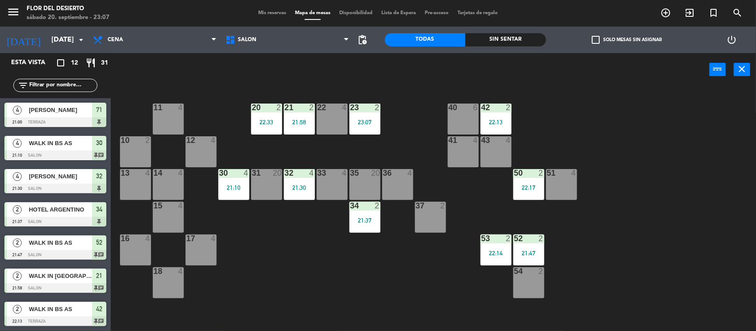
click at [336, 185] on div "33 4" at bounding box center [332, 184] width 31 height 31
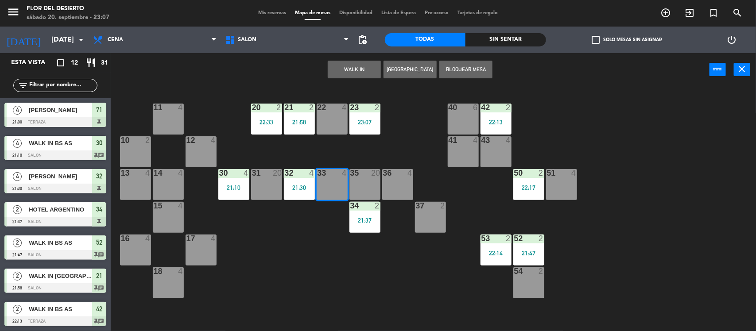
click at [352, 71] on button "WALK IN" at bounding box center [354, 70] width 53 height 18
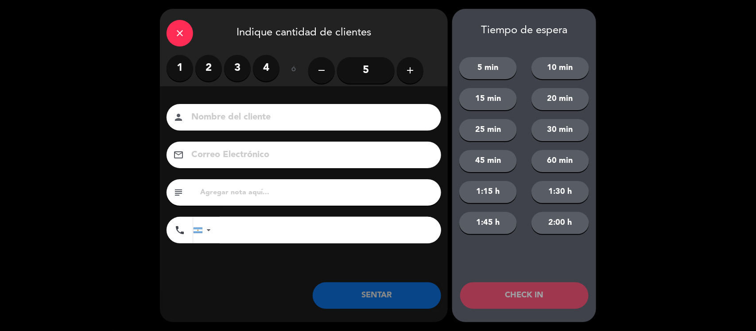
click at [412, 70] on icon "add" at bounding box center [410, 70] width 11 height 11
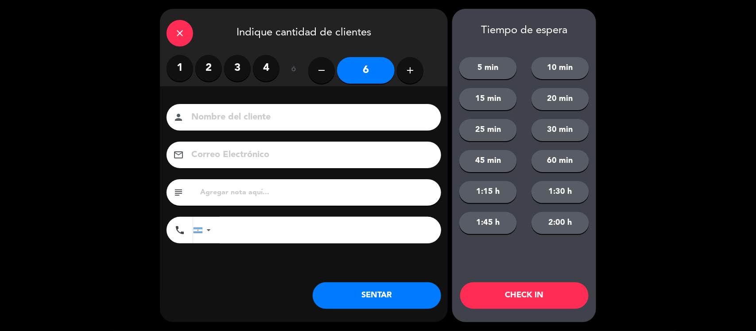
click at [379, 113] on input at bounding box center [309, 117] width 239 height 15
type input "G"
type input "HOTEL [GEOGRAPHIC_DATA]"
click at [409, 293] on button "SENTAR" at bounding box center [377, 295] width 128 height 27
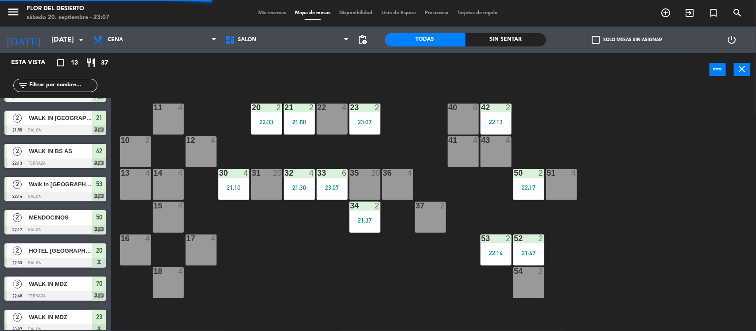
scroll to position [200, 0]
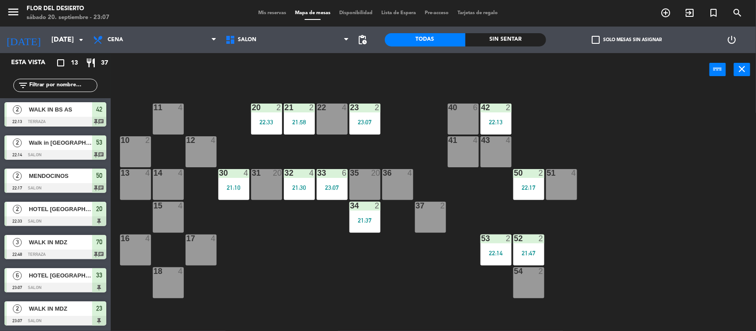
click at [278, 14] on span "Mis reservas" at bounding box center [272, 13] width 37 height 5
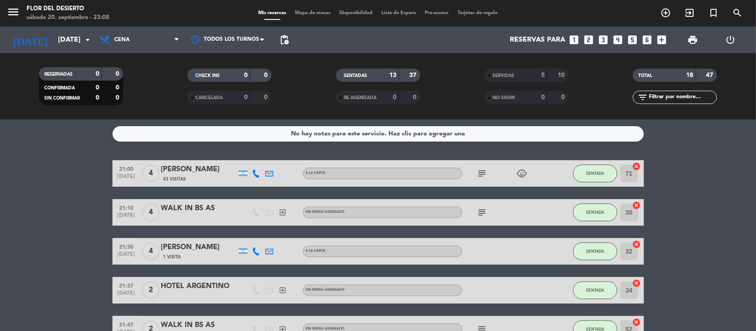
click at [310, 15] on span "Mapa de mesas" at bounding box center [312, 13] width 44 height 5
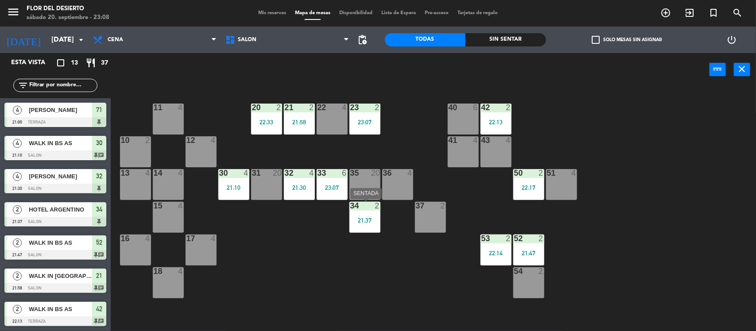
click at [362, 217] on div "21:37" at bounding box center [364, 220] width 31 height 6
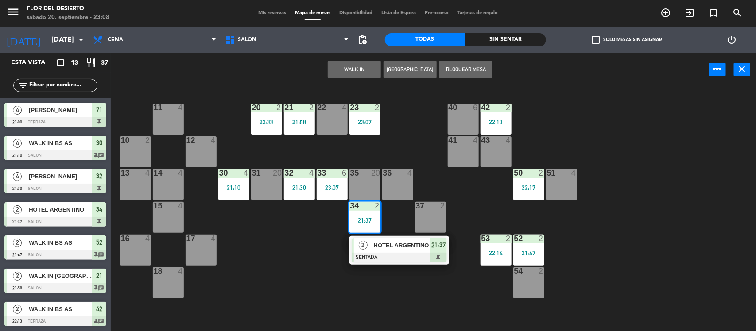
click at [390, 144] on div "11 4 20 2 22:33 21 2 21:58 22 4 23 2 23:07 40 6 42 2 22:13 10 2 12 4 41 4 43 4 …" at bounding box center [437, 210] width 638 height 245
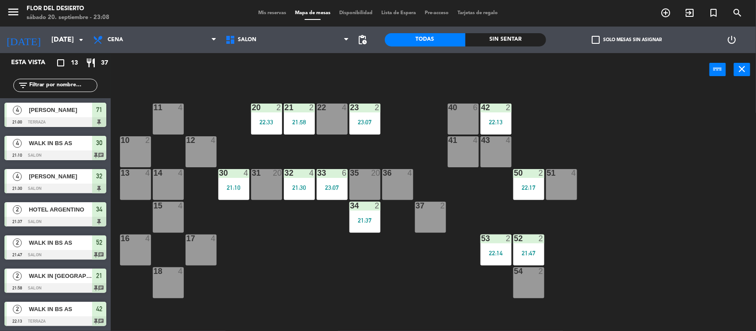
click at [367, 113] on div "23 2 23:07" at bounding box center [364, 119] width 31 height 31
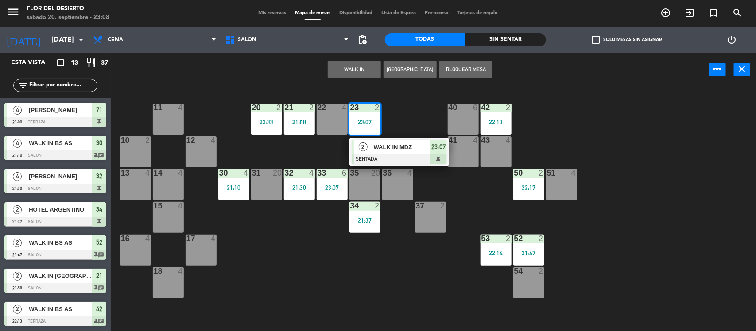
click at [318, 145] on div "11 4 20 2 22:33 21 2 21:58 22 4 23 2 23:07 2 WALK IN MDZ SENTADA 23:07 40 6 42 …" at bounding box center [437, 210] width 638 height 245
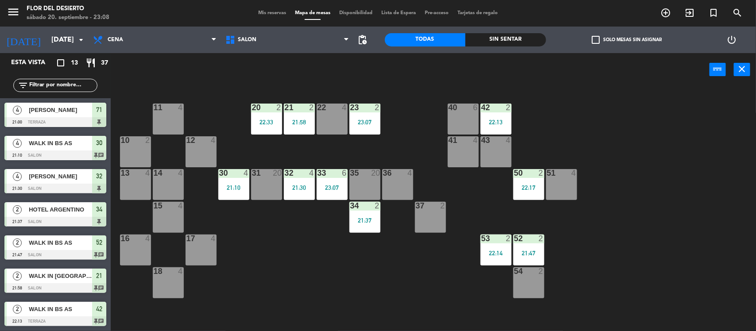
click at [364, 172] on div at bounding box center [364, 173] width 15 height 8
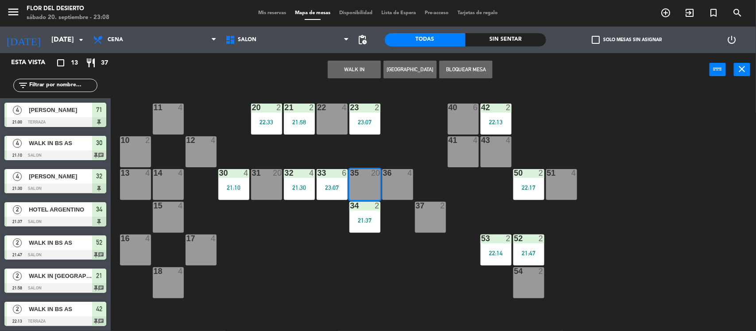
click at [354, 70] on button "WALK IN" at bounding box center [354, 70] width 53 height 18
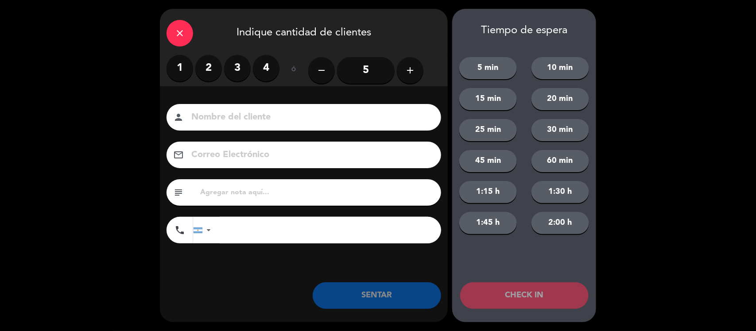
click at [182, 43] on div "close" at bounding box center [179, 33] width 27 height 27
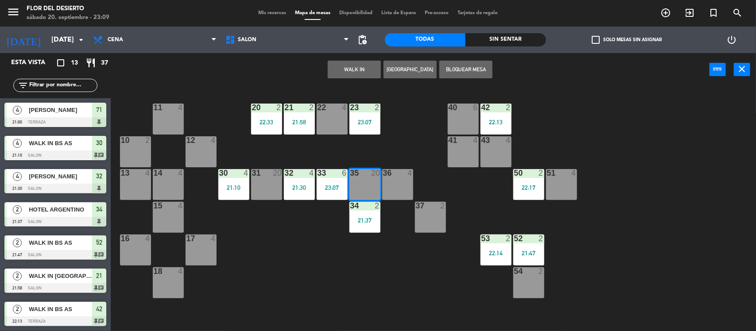
click at [526, 180] on div "50 2 22:17" at bounding box center [528, 184] width 31 height 31
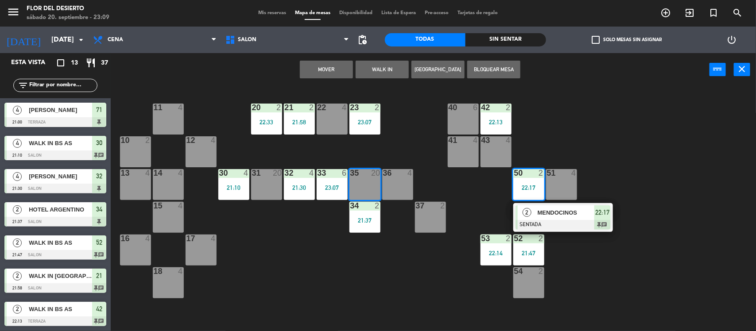
click at [476, 204] on div "11 4 20 2 22:33 21 2 21:58 22 4 23 2 23:07 40 6 42 2 22:13 10 2 12 4 41 4 43 4 …" at bounding box center [437, 210] width 638 height 245
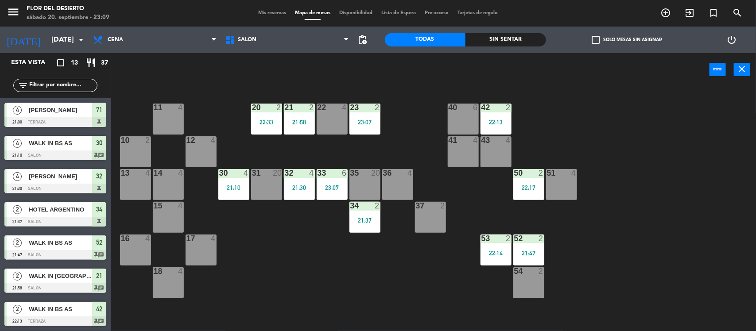
click at [395, 188] on div "36 4" at bounding box center [397, 184] width 31 height 31
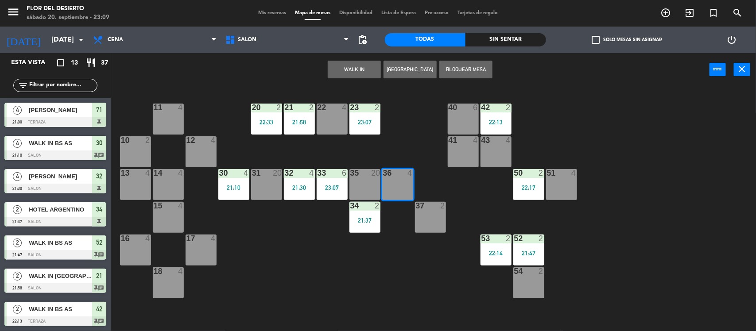
click at [354, 68] on button "WALK IN" at bounding box center [354, 70] width 53 height 18
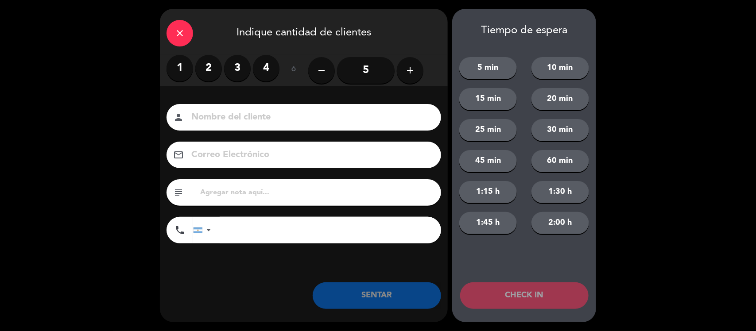
click at [173, 23] on div "close" at bounding box center [179, 33] width 27 height 27
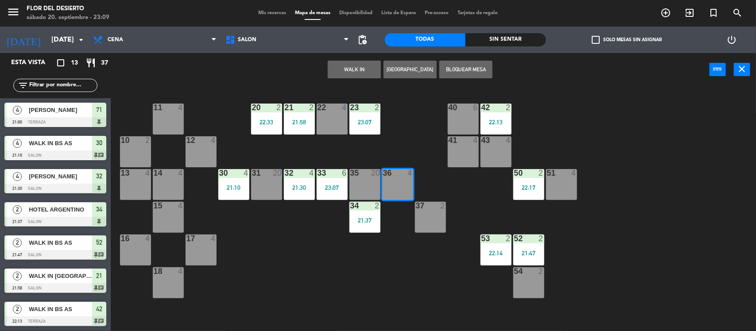
click at [269, 13] on span "Mis reservas" at bounding box center [272, 13] width 37 height 5
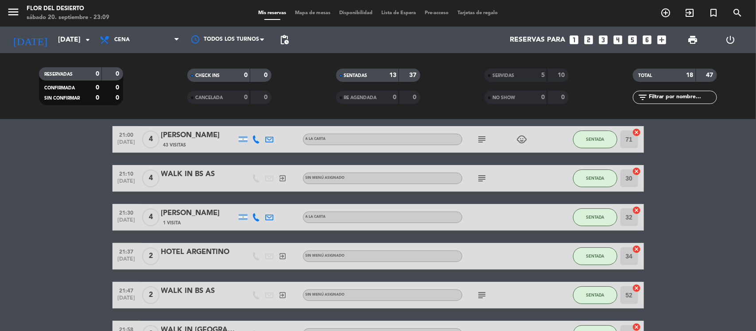
scroll to position [111, 0]
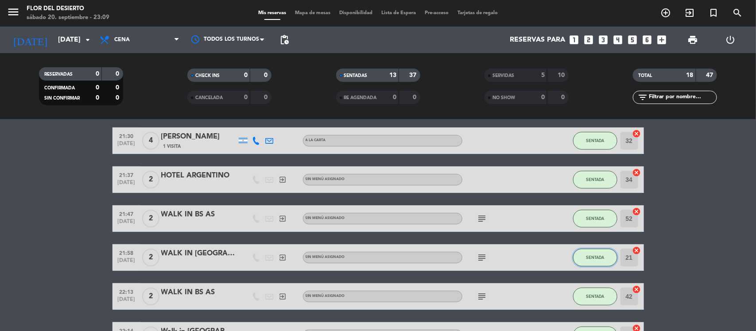
click at [601, 256] on span "SENTADA" at bounding box center [595, 257] width 18 height 5
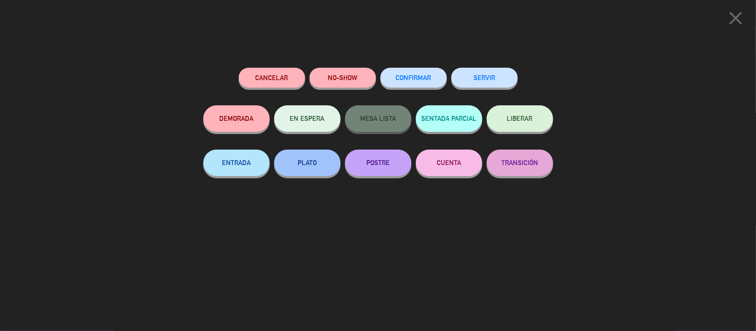
click at [496, 79] on button "SERVIR" at bounding box center [484, 78] width 66 height 20
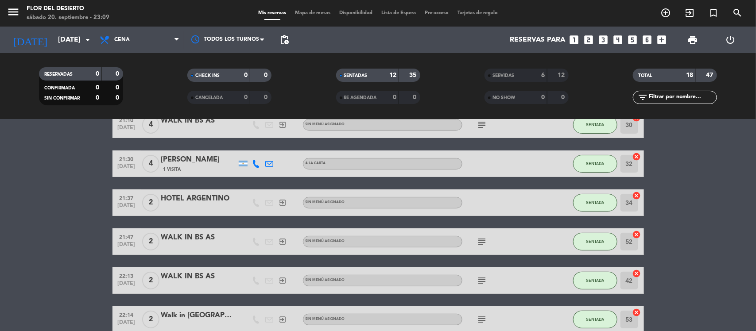
scroll to position [0, 0]
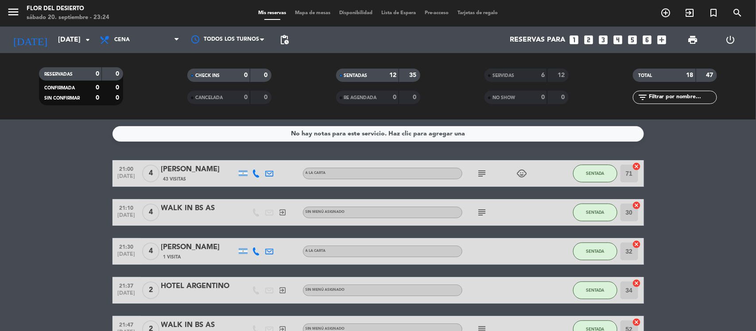
click at [298, 12] on span "Mapa de mesas" at bounding box center [312, 13] width 44 height 5
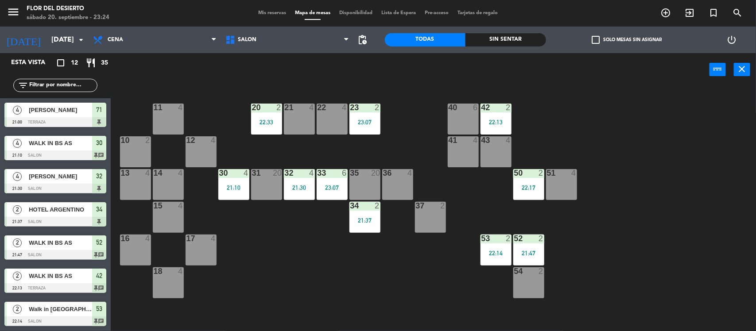
click at [292, 118] on div "21 4" at bounding box center [299, 119] width 31 height 31
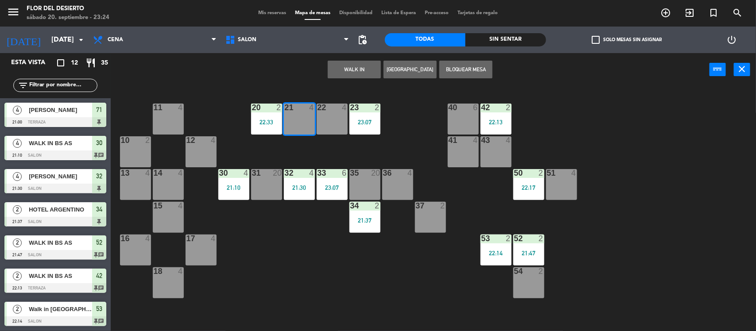
click at [346, 65] on button "WALK IN" at bounding box center [354, 70] width 53 height 18
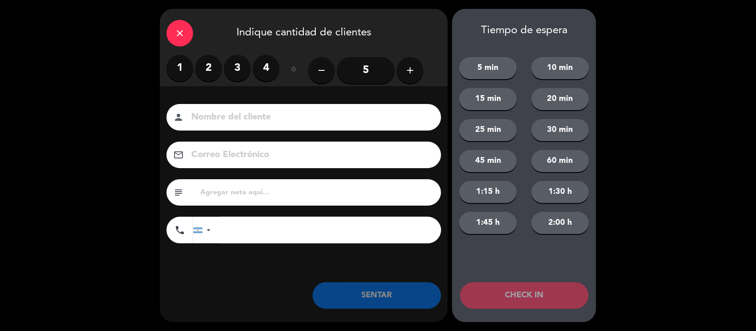
drag, startPoint x: 215, startPoint y: 63, endPoint x: 233, endPoint y: 93, distance: 35.2
click at [215, 64] on label "2" at bounding box center [208, 68] width 27 height 27
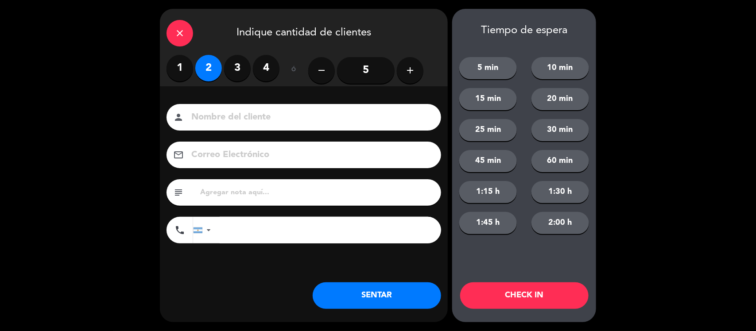
click at [261, 125] on div "person" at bounding box center [303, 117] width 274 height 27
click at [261, 120] on input at bounding box center [309, 117] width 239 height 15
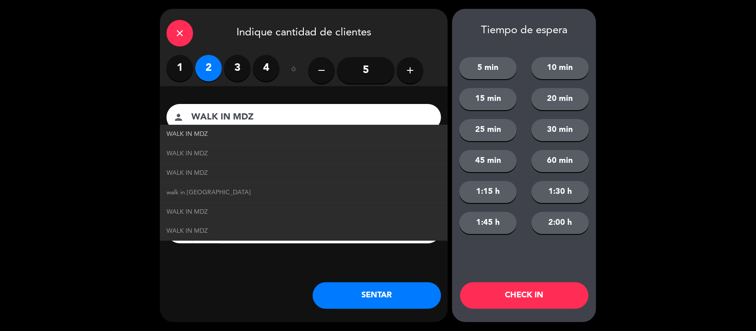
type input "WALK IN MDZ"
click at [219, 134] on link "WALK IN MDZ" at bounding box center [303, 134] width 274 height 10
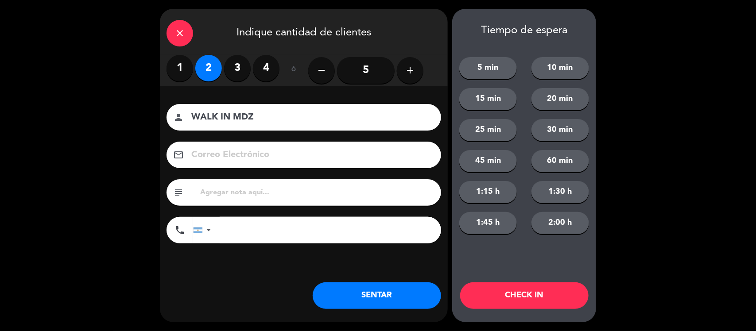
click at [394, 287] on button "SENTAR" at bounding box center [377, 295] width 128 height 27
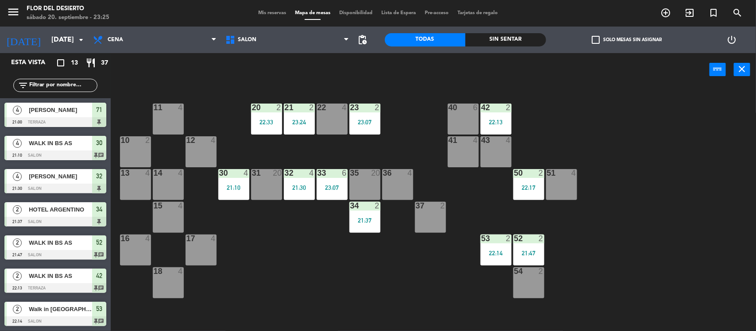
click at [269, 13] on span "Mis reservas" at bounding box center [272, 13] width 37 height 5
